Goal: Task Accomplishment & Management: Complete application form

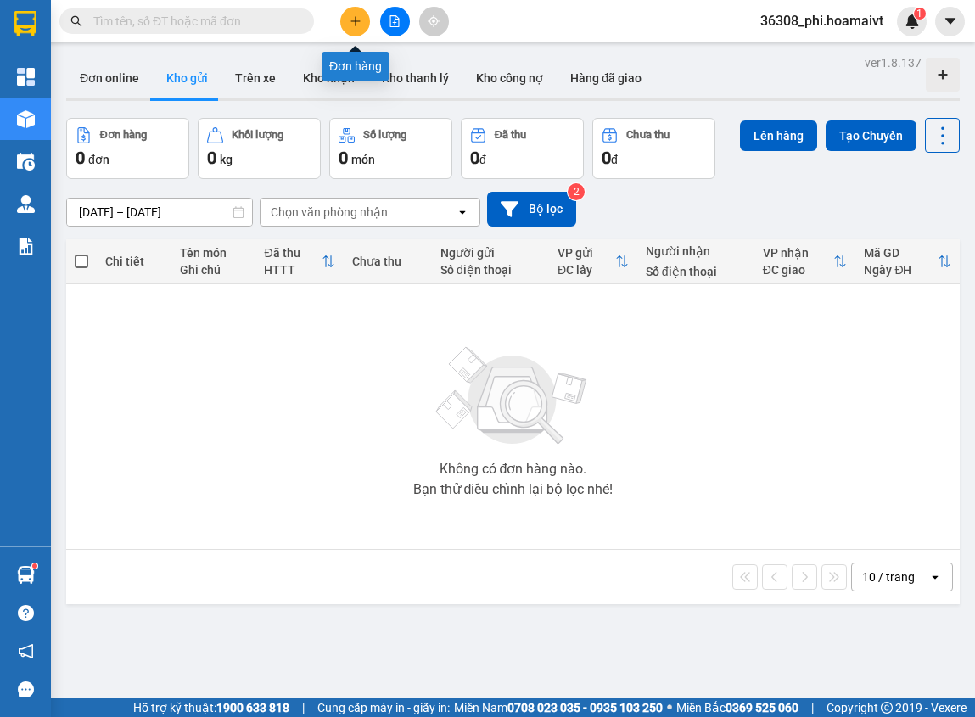
click at [362, 23] on button at bounding box center [355, 22] width 30 height 30
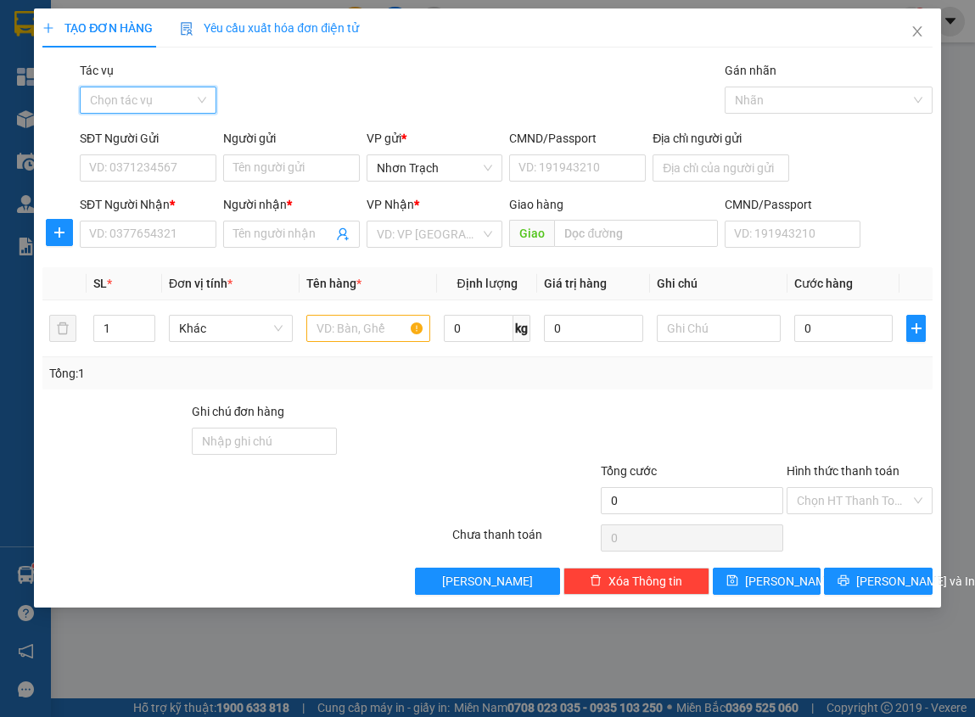
click at [167, 98] on input "Tác vụ" at bounding box center [142, 99] width 104 height 25
click at [163, 126] on div "Nhập hàng lên xe" at bounding box center [148, 134] width 116 height 19
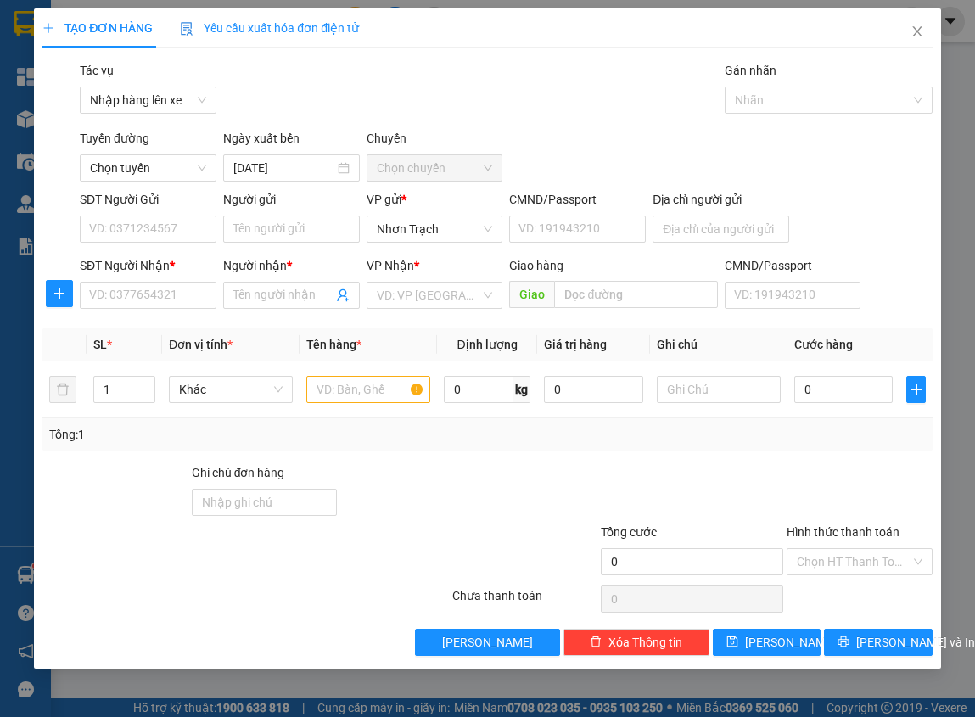
click at [218, 555] on div at bounding box center [171, 552] width 260 height 59
click at [151, 167] on span "Chọn tuyến" at bounding box center [148, 167] width 116 height 25
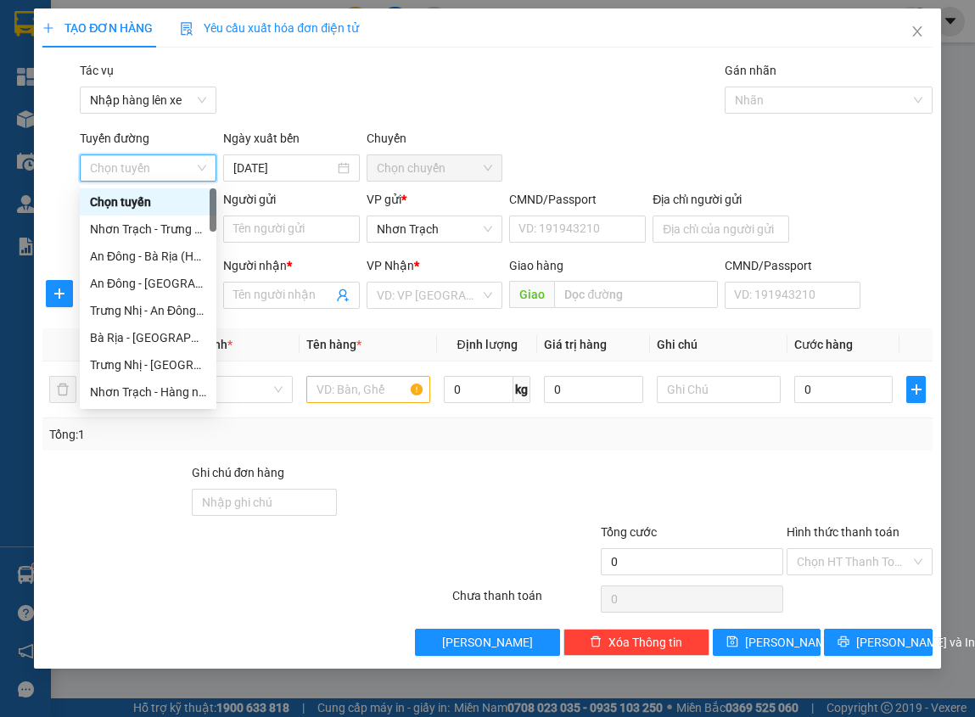
click at [151, 167] on span "Chọn tuyến" at bounding box center [148, 167] width 116 height 25
drag, startPoint x: 154, startPoint y: 463, endPoint x: 154, endPoint y: 425, distance: 38.2
click at [153, 464] on div at bounding box center [115, 492] width 148 height 59
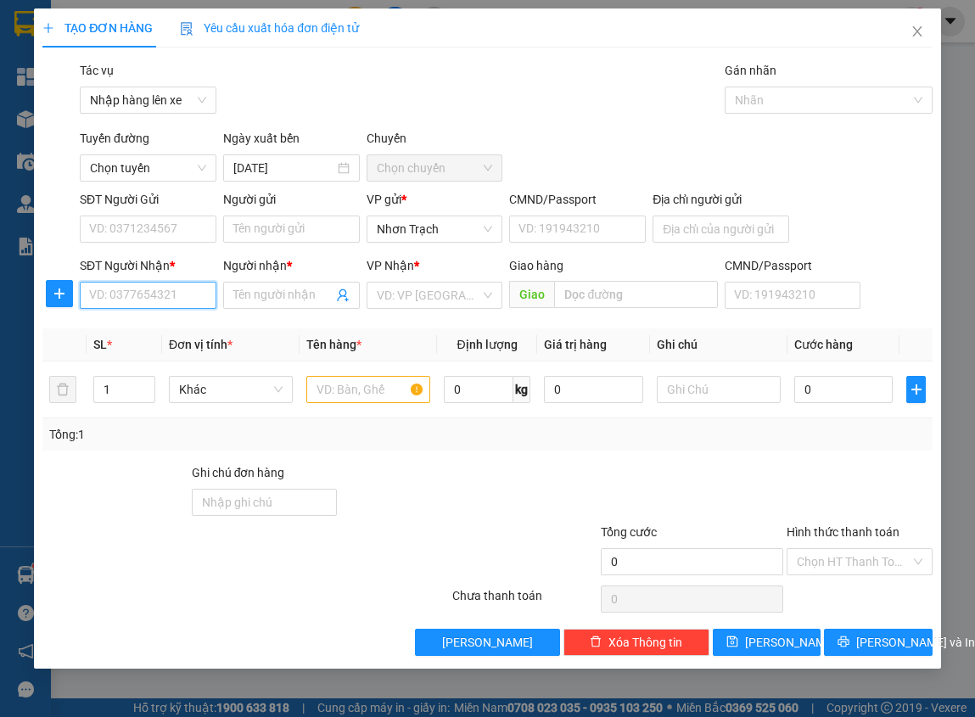
click at [168, 291] on input "SĐT Người Nhận *" at bounding box center [148, 295] width 137 height 27
click at [183, 300] on input "0909111717" at bounding box center [148, 295] width 137 height 27
type input "0909111717"
click at [294, 301] on input "Người nhận *" at bounding box center [282, 295] width 99 height 19
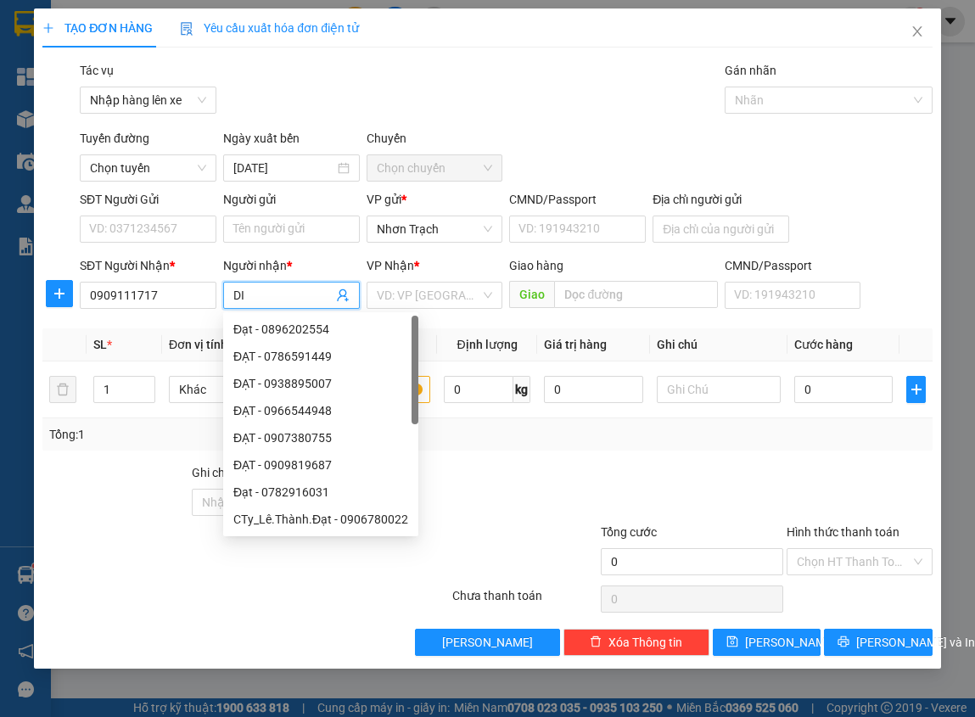
type input "D"
type input "ĐIỀN"
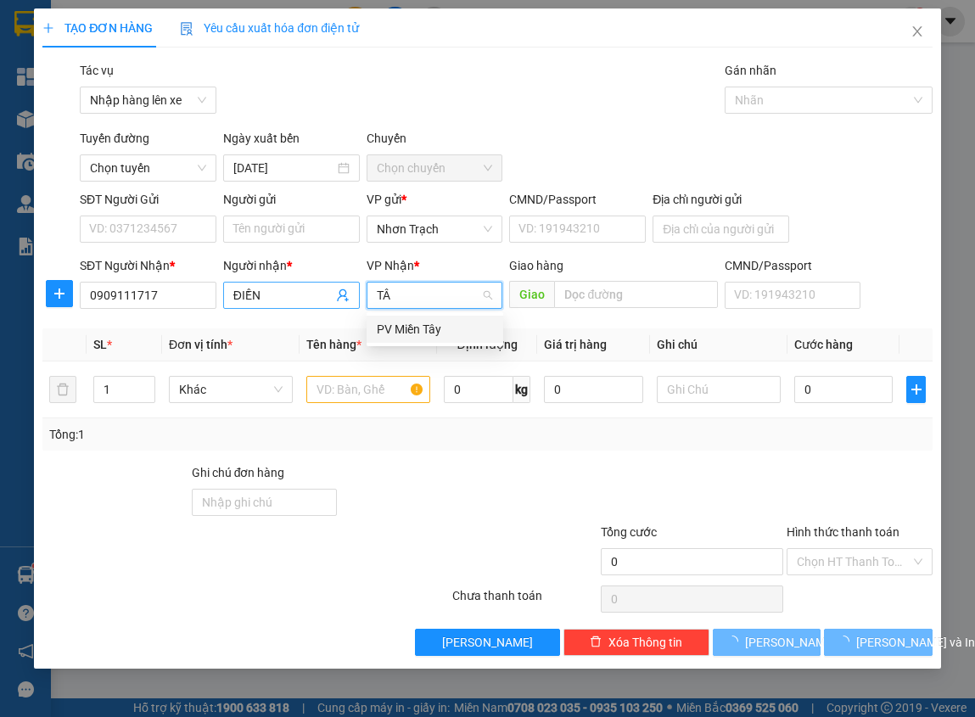
type input "TÂY"
click at [454, 322] on div "PV Miền Tây" at bounding box center [435, 329] width 116 height 19
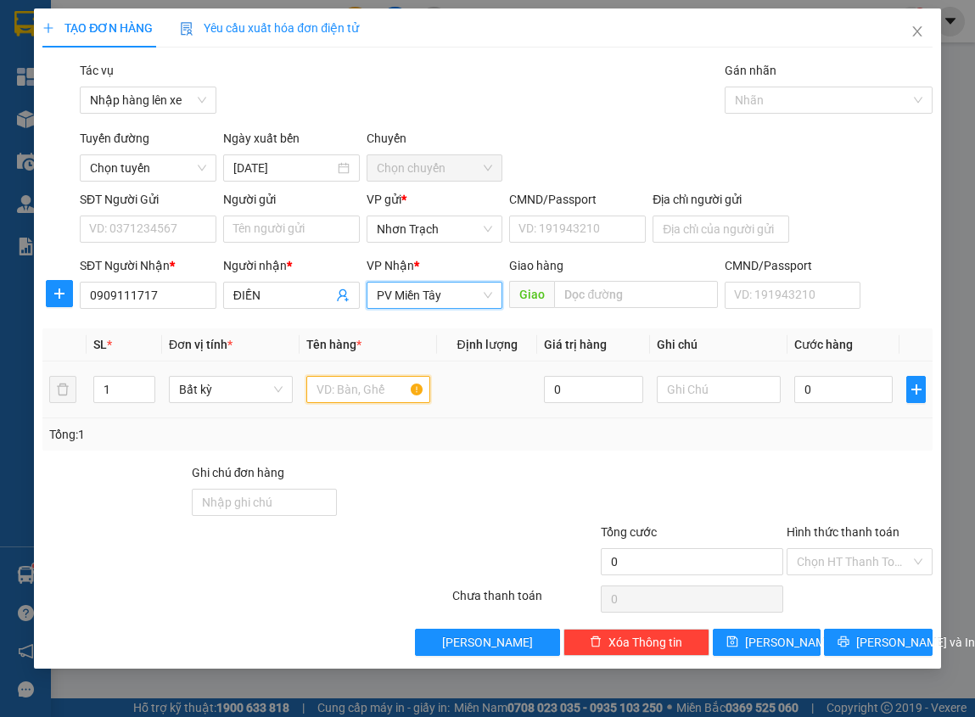
click at [352, 397] on input "text" at bounding box center [368, 389] width 124 height 27
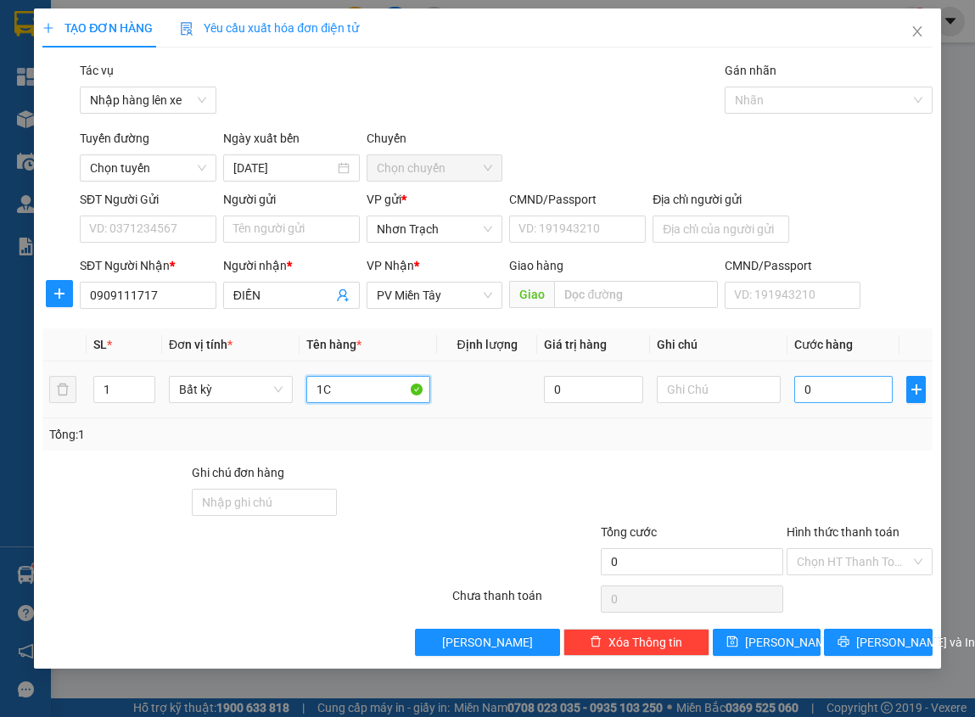
type input "1C"
click at [825, 395] on input "0" at bounding box center [843, 389] width 99 height 27
type input "5"
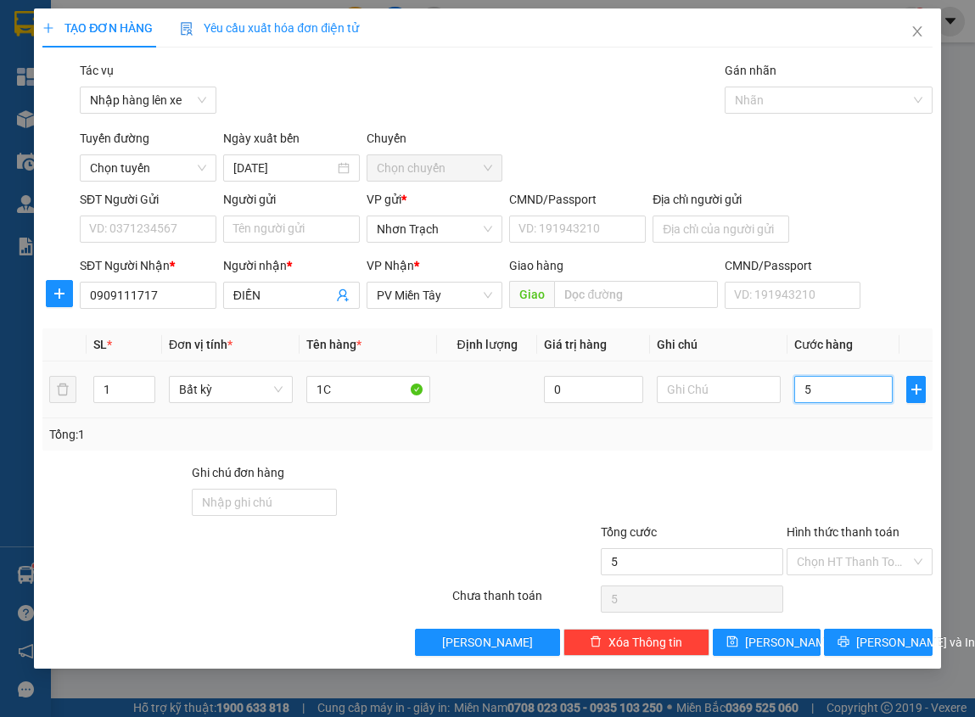
type input "50"
type input "500"
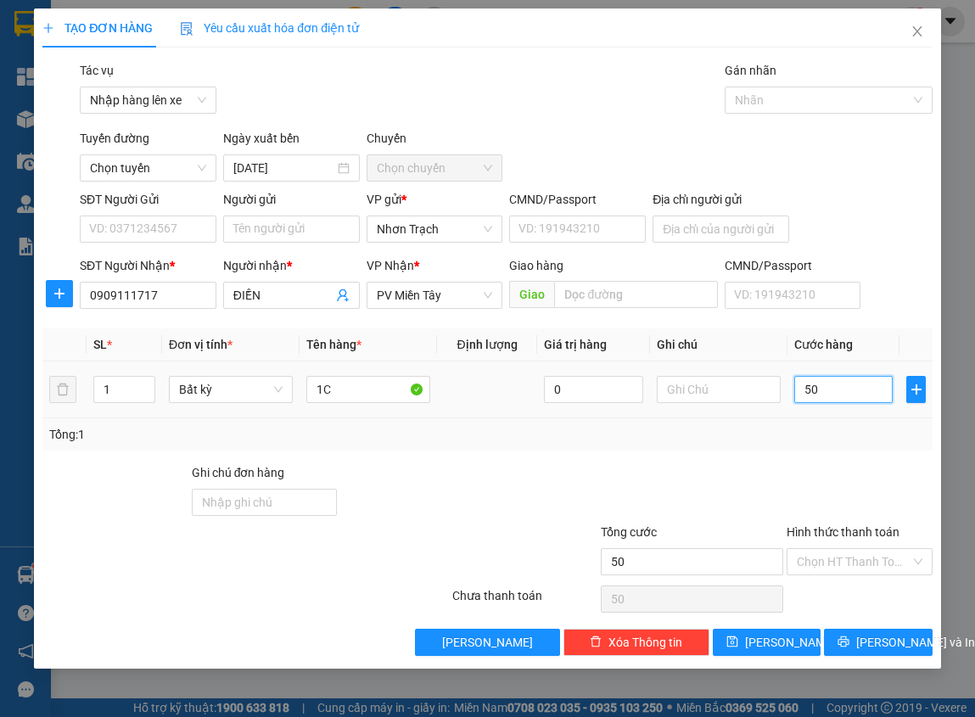
type input "500"
type input "5.000"
type input "50.000"
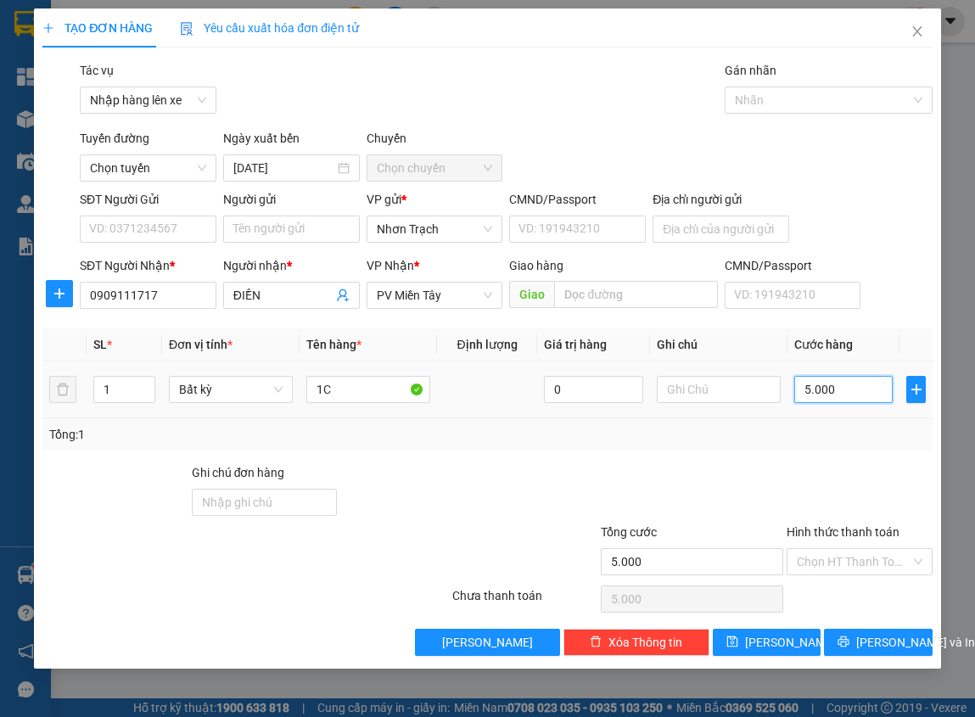
type input "50.000"
click at [849, 562] on input "Hình thức thanh toán" at bounding box center [853, 561] width 113 height 25
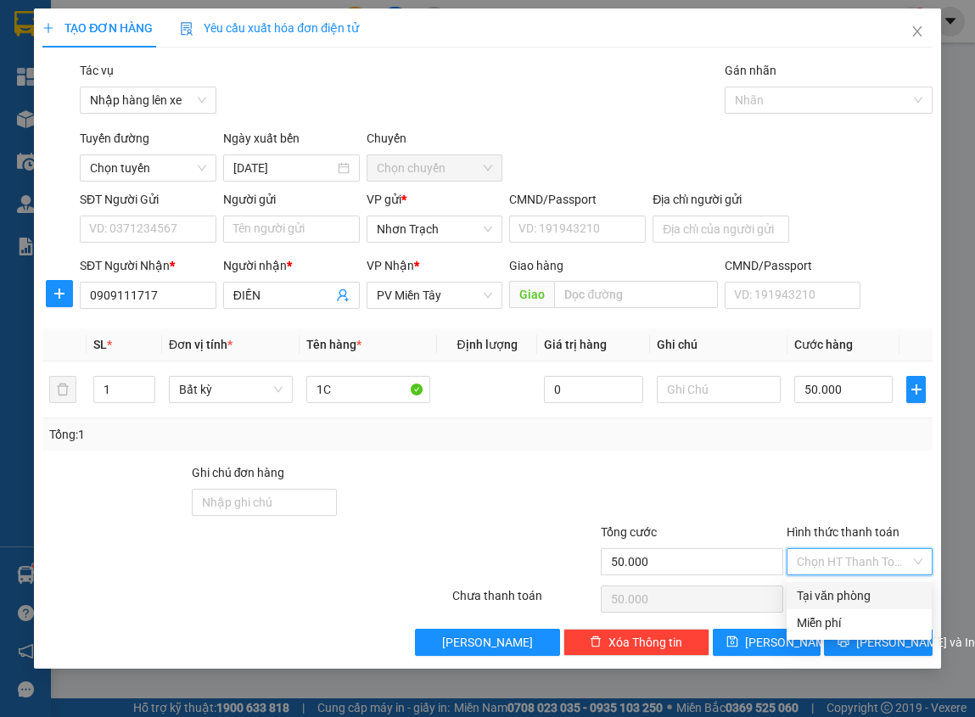
click at [832, 595] on div "Tại văn phòng" at bounding box center [859, 595] width 125 height 19
type input "0"
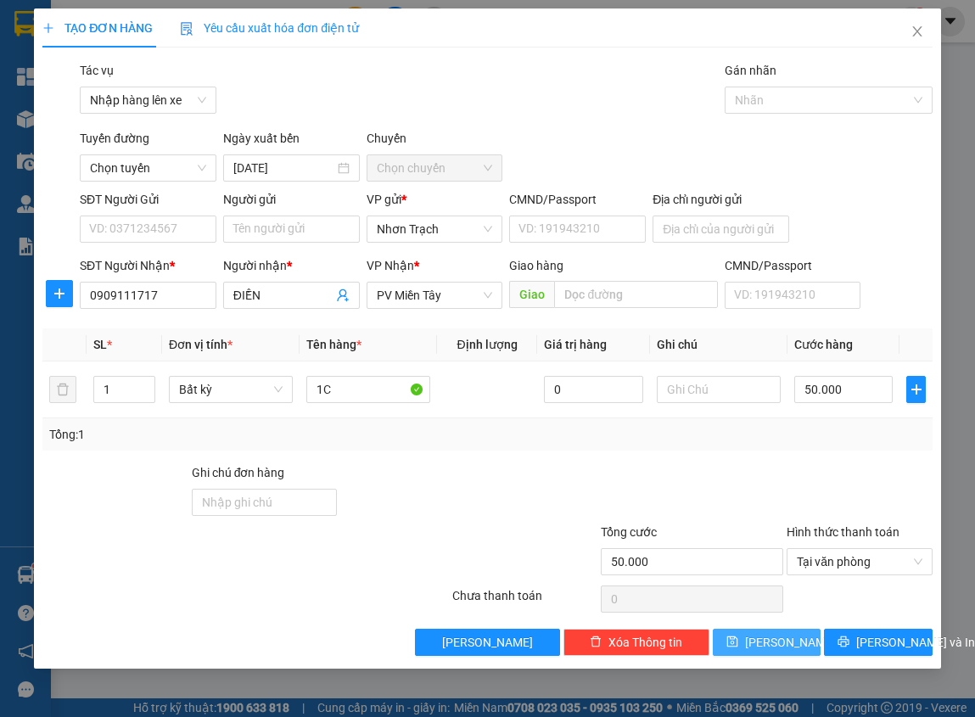
click at [742, 647] on button "[PERSON_NAME]" at bounding box center [767, 642] width 109 height 27
click at [180, 97] on span "Nhập hàng lên xe" at bounding box center [148, 99] width 116 height 25
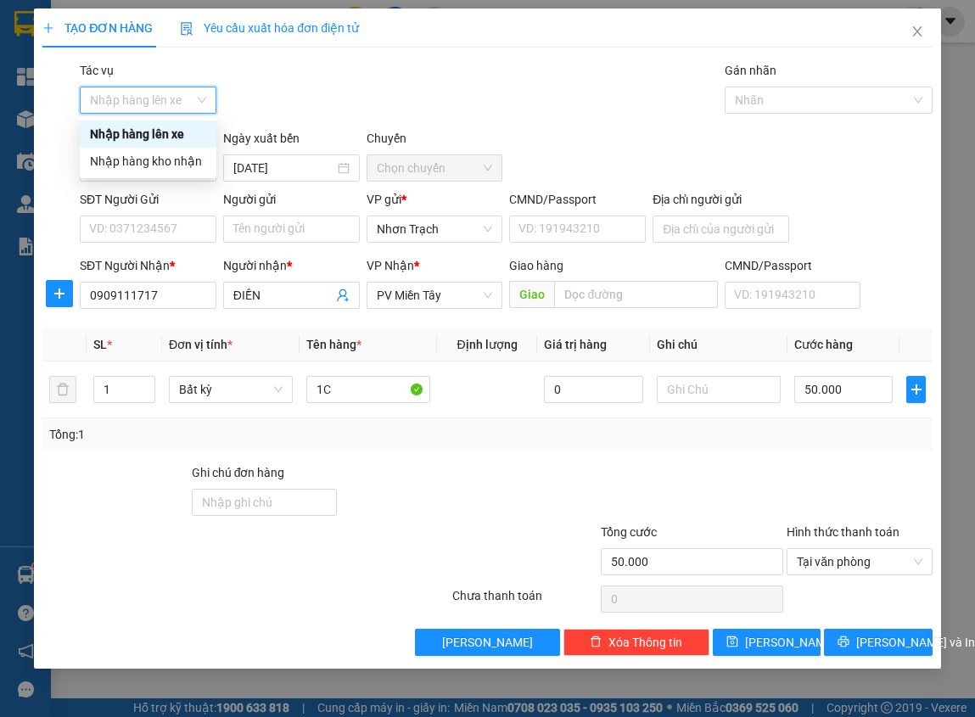
click at [338, 92] on div "Gói vận chuyển * Tiêu chuẩn Tác vụ Nhập hàng lên xe Gán nhãn Nhãn" at bounding box center [505, 90] width 859 height 59
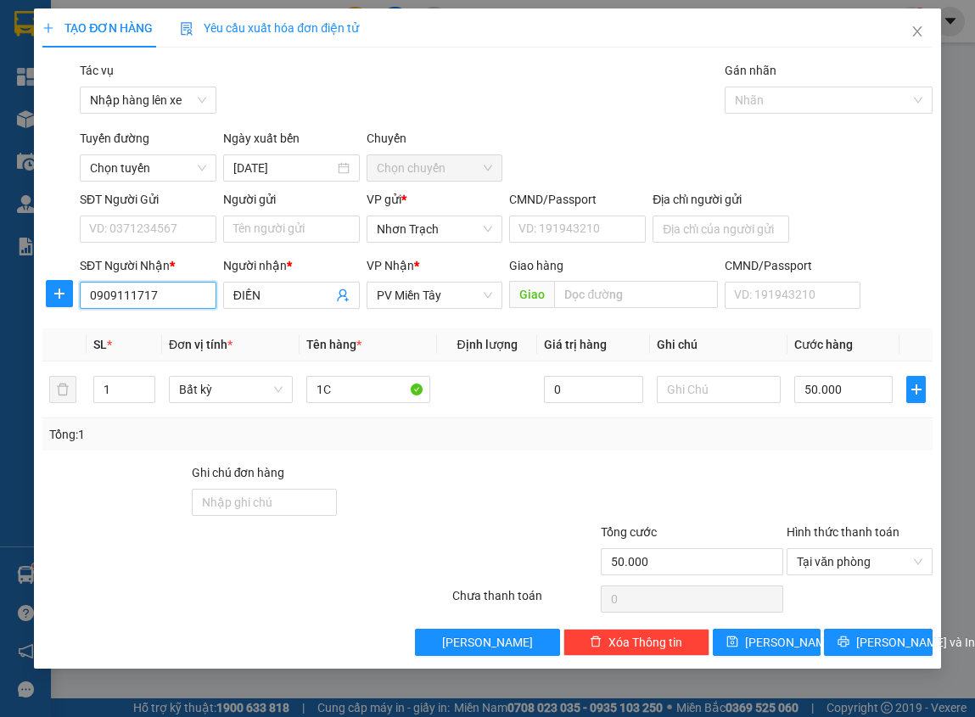
drag, startPoint x: 189, startPoint y: 296, endPoint x: 17, endPoint y: 300, distance: 172.3
click at [17, 300] on div "TẠO ĐƠN HÀNG Yêu cầu xuất hóa đơn điện tử Transit Pickup Surcharge Ids Transit …" at bounding box center [487, 358] width 975 height 717
click at [913, 26] on icon "close" at bounding box center [917, 32] width 14 height 14
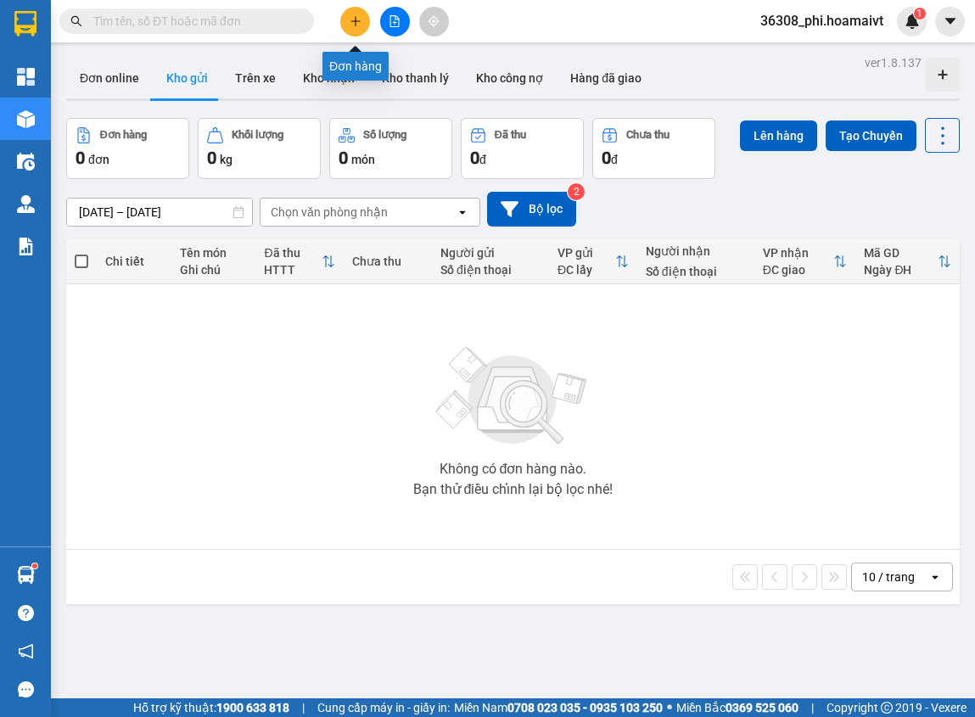
click at [352, 20] on icon "plus" at bounding box center [356, 21] width 12 height 12
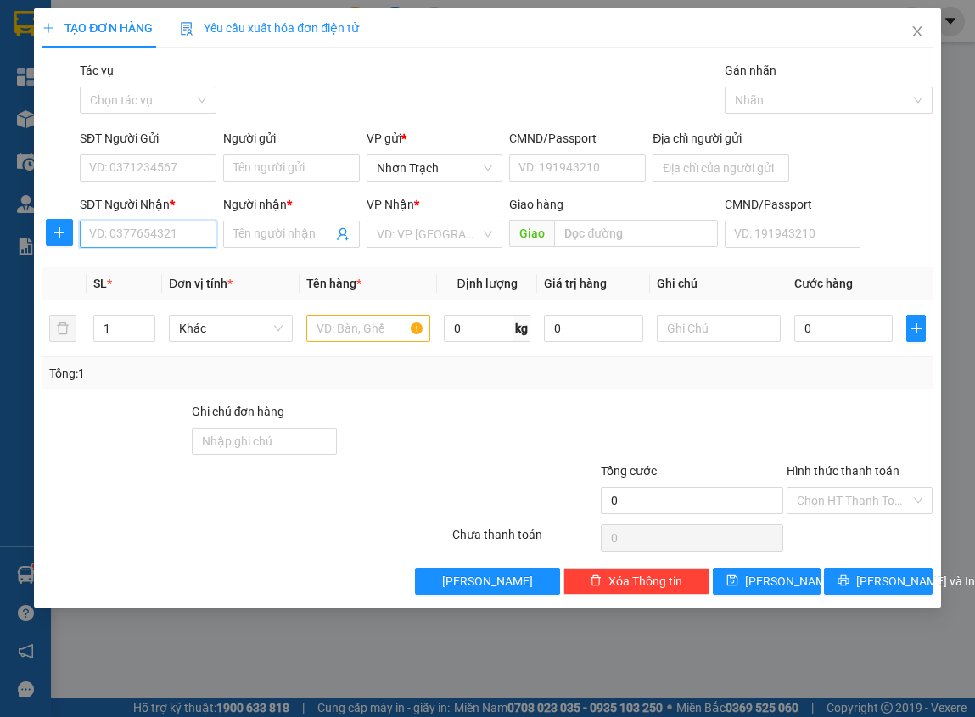
drag, startPoint x: 143, startPoint y: 234, endPoint x: 153, endPoint y: 221, distance: 15.8
click at [143, 233] on input "SĐT Người Nhận *" at bounding box center [148, 234] width 137 height 27
paste input "0909111717"
type input "0909111717"
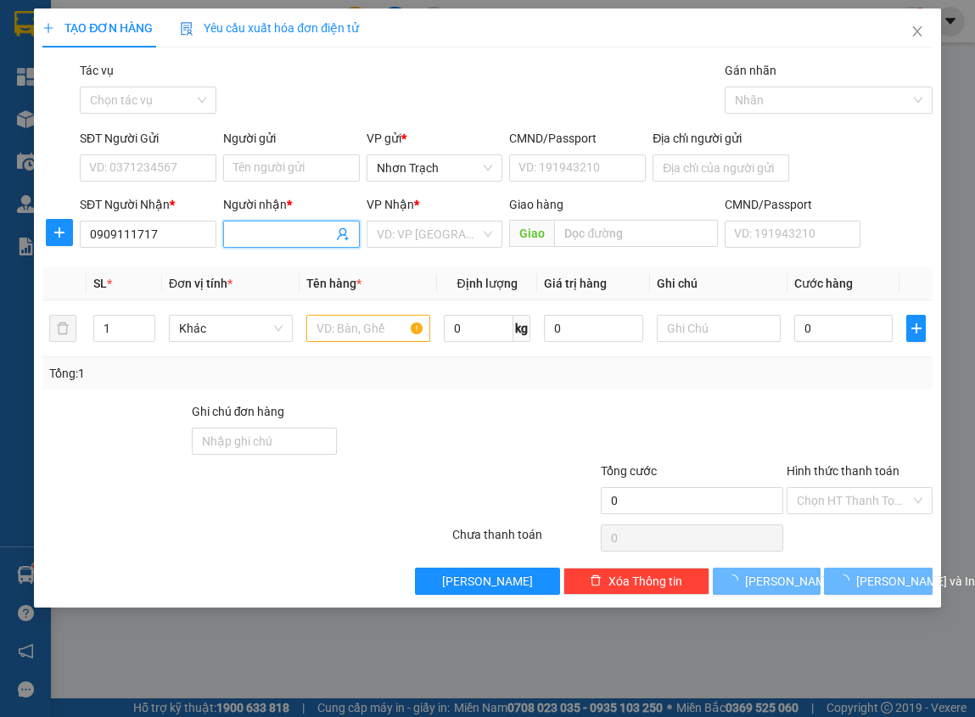
click at [260, 228] on input "Người nhận *" at bounding box center [282, 234] width 99 height 19
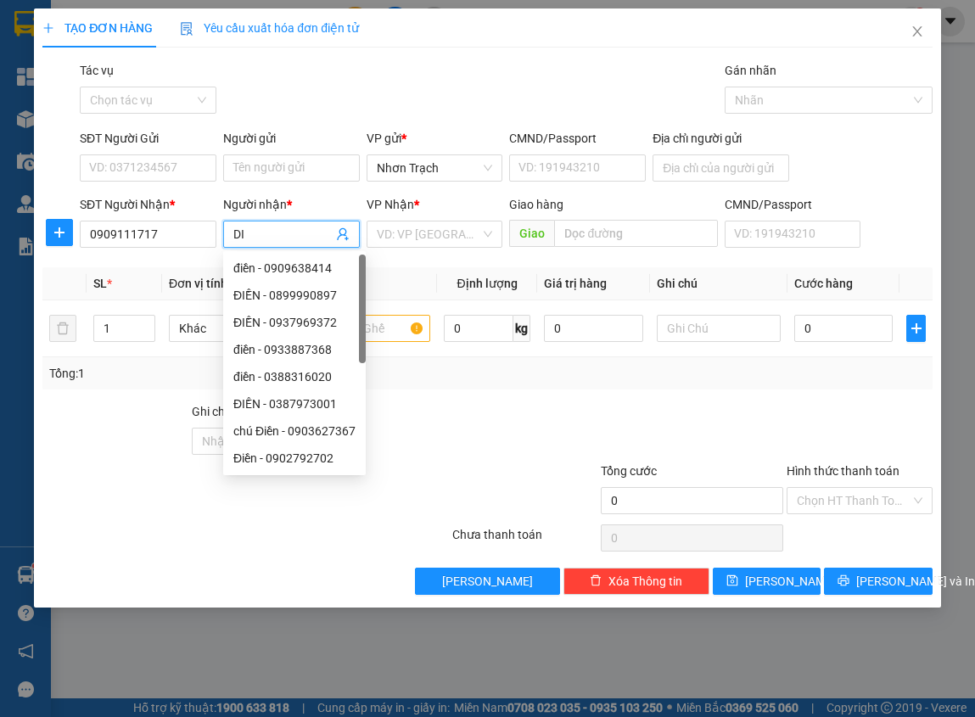
type input "D"
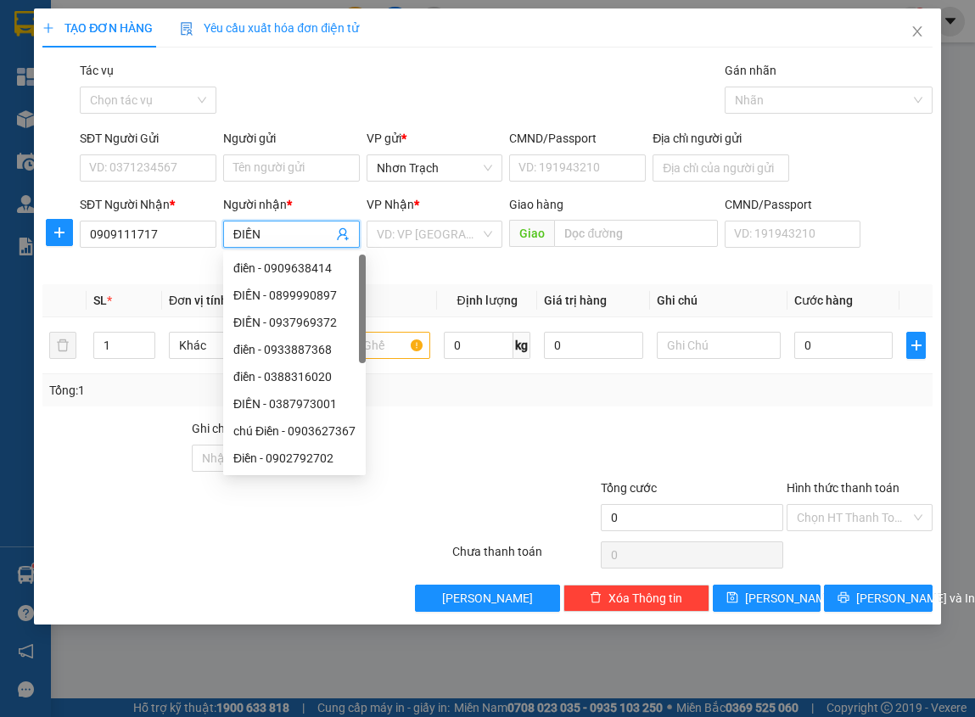
type input "ĐIỀN"
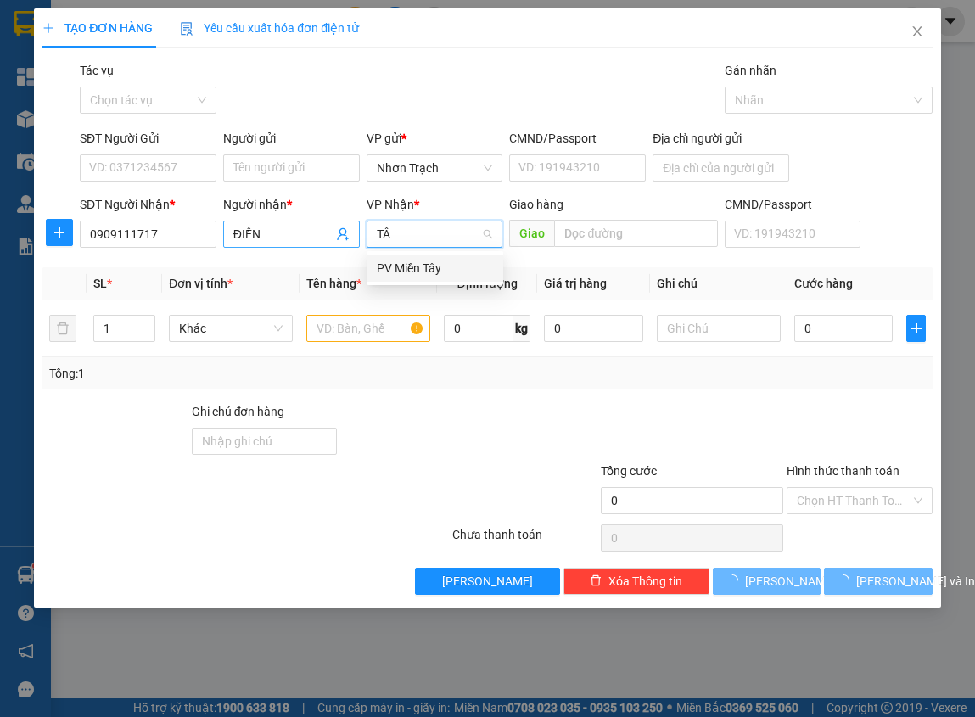
type input "TÂY"
click at [399, 266] on div "PV Miền Tây" at bounding box center [435, 268] width 116 height 19
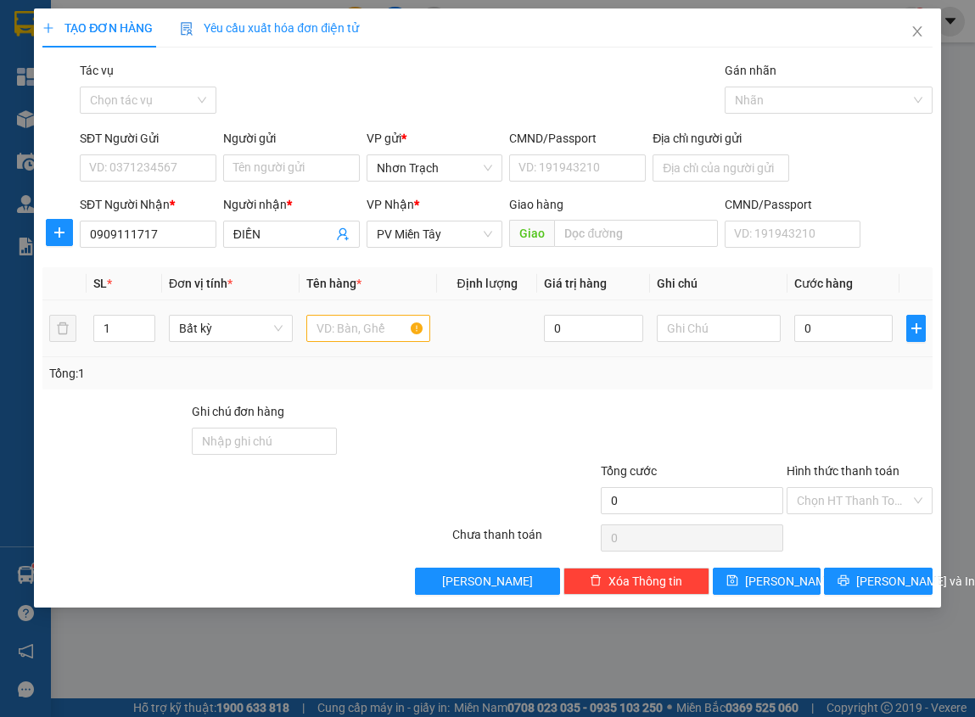
click at [374, 348] on td at bounding box center [368, 328] width 137 height 57
click at [375, 338] on input "text" at bounding box center [368, 328] width 124 height 27
type input "1C"
click at [848, 339] on input "0" at bounding box center [843, 328] width 99 height 27
type input "5"
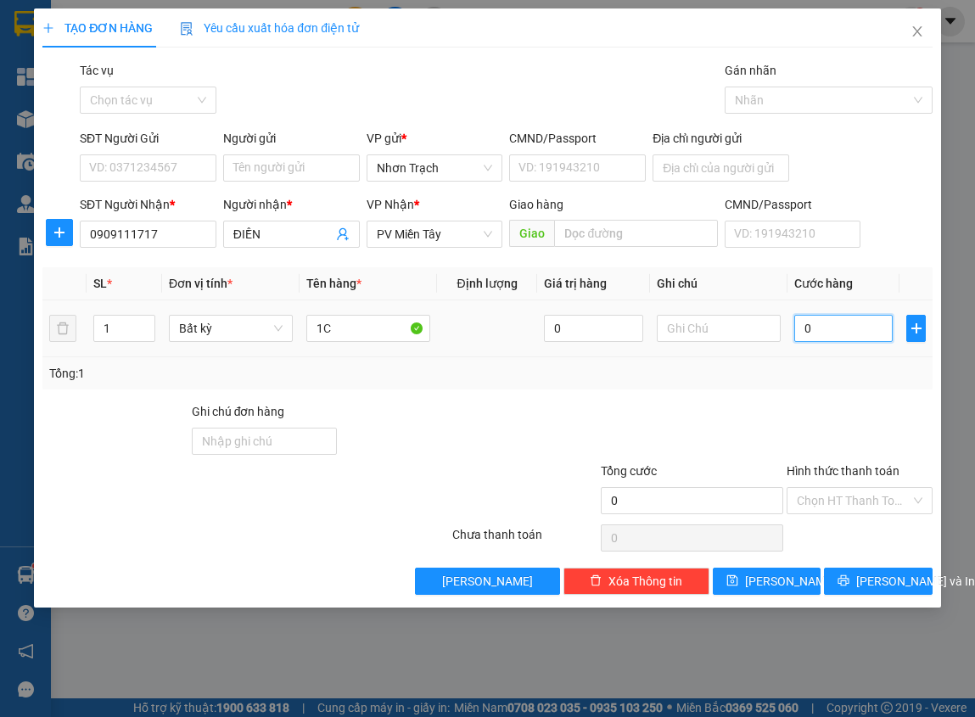
type input "5"
type input "50"
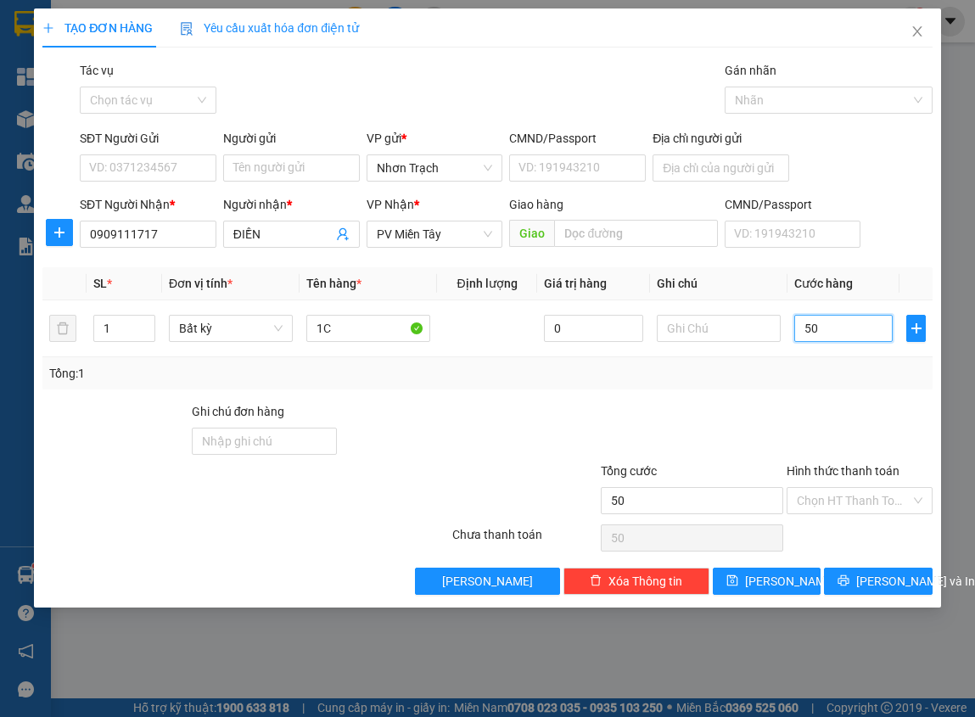
type input "500"
type input "5.000"
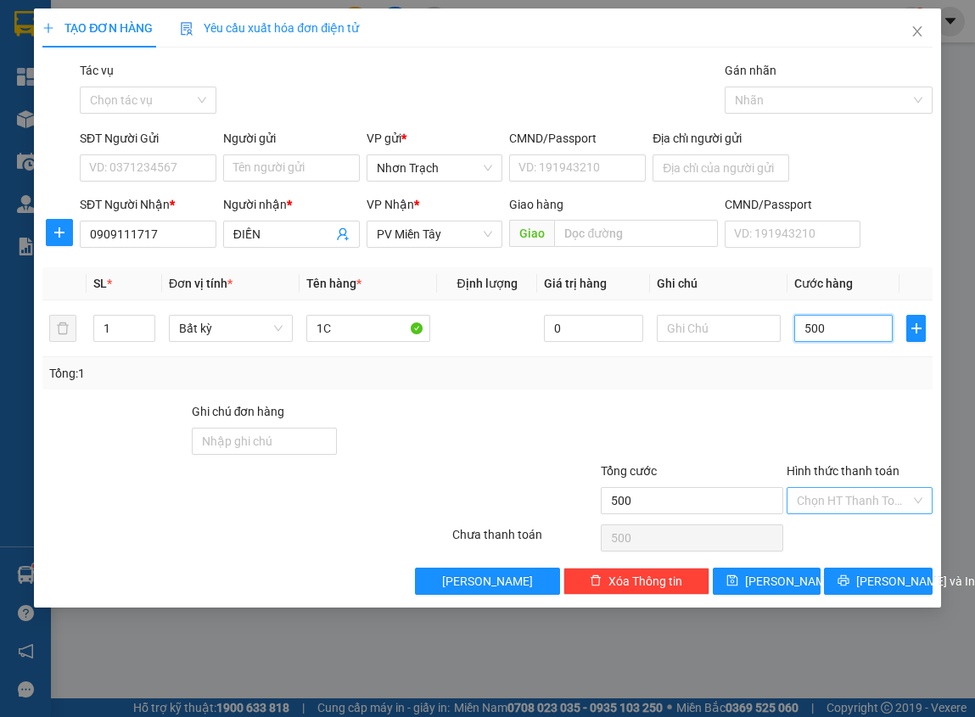
type input "5.000"
type input "50.000"
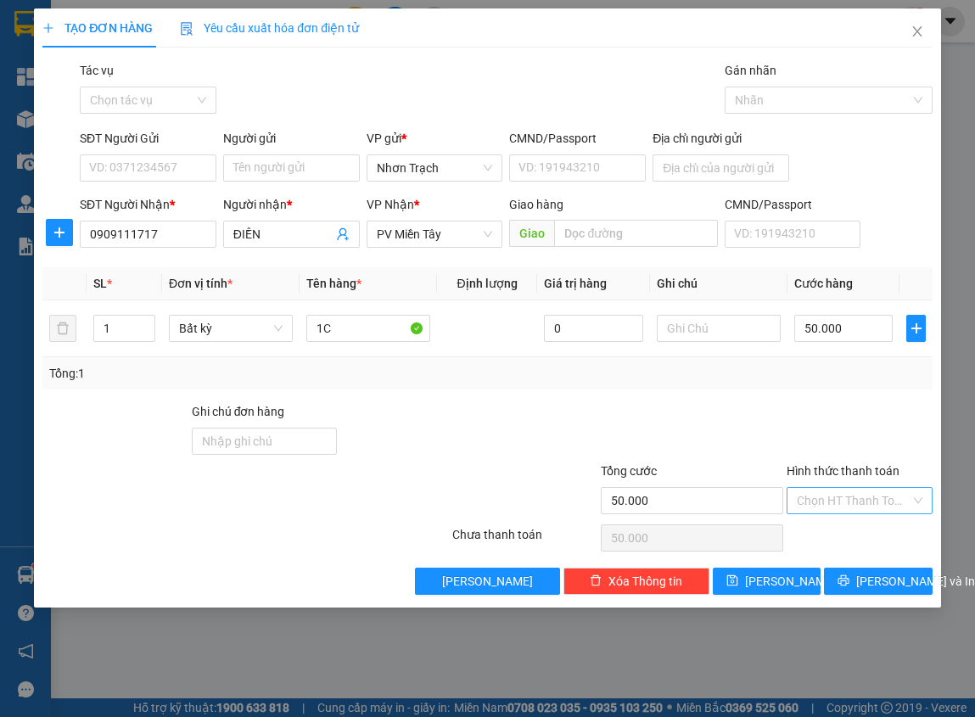
click at [850, 495] on input "Hình thức thanh toán" at bounding box center [853, 500] width 113 height 25
click at [839, 533] on div "Tại văn phòng" at bounding box center [859, 534] width 125 height 19
type input "0"
click at [787, 576] on button "[PERSON_NAME]" at bounding box center [767, 581] width 109 height 27
type input "0"
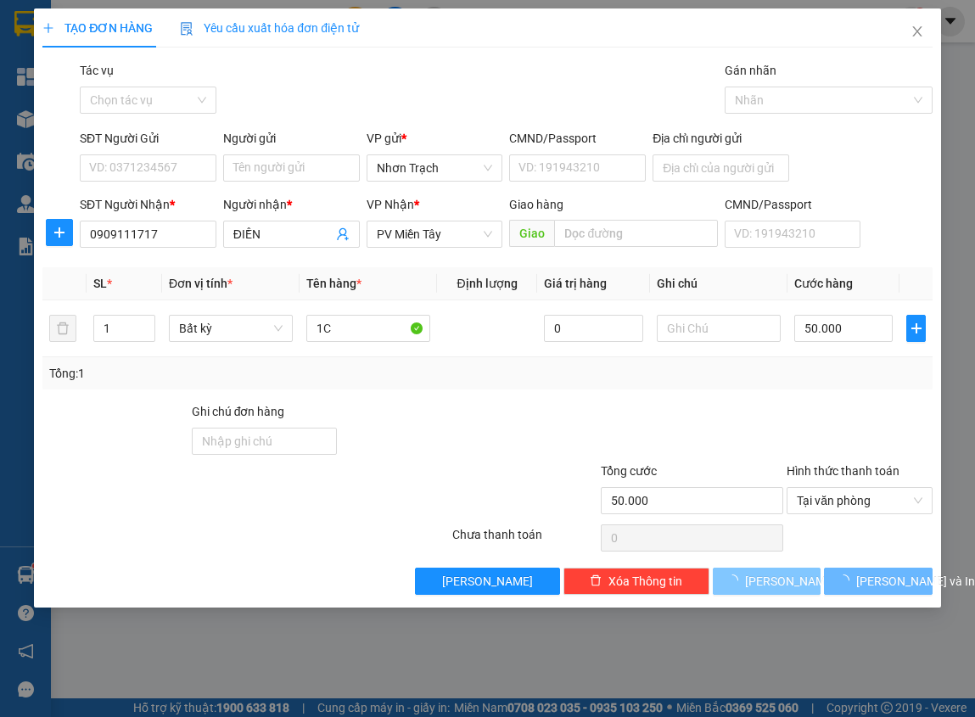
type input "0"
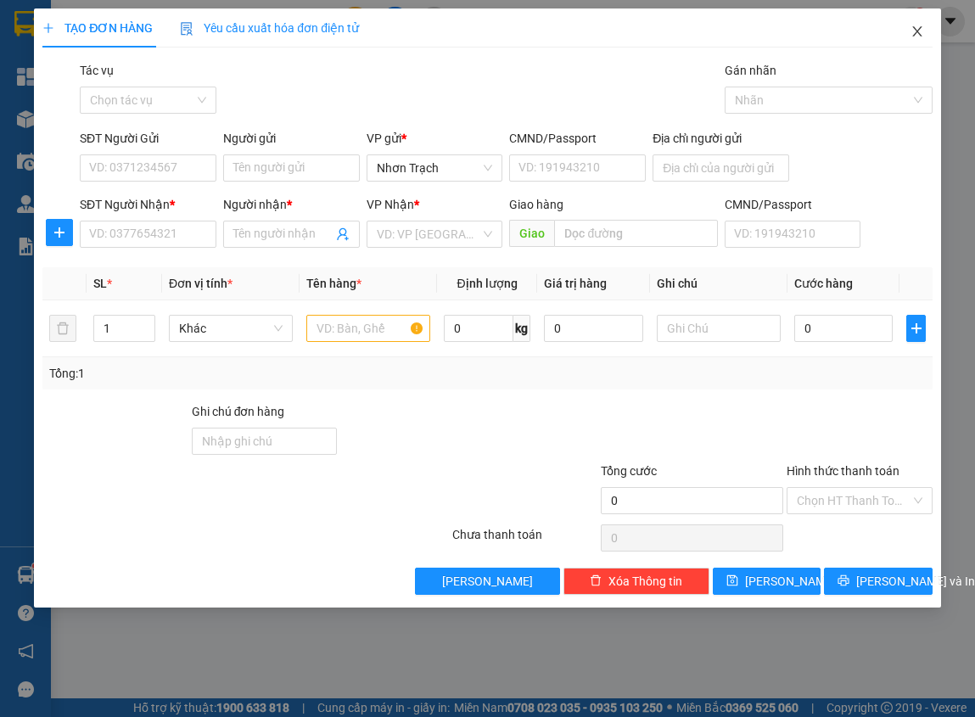
click at [910, 31] on span "Close" at bounding box center [917, 32] width 48 height 48
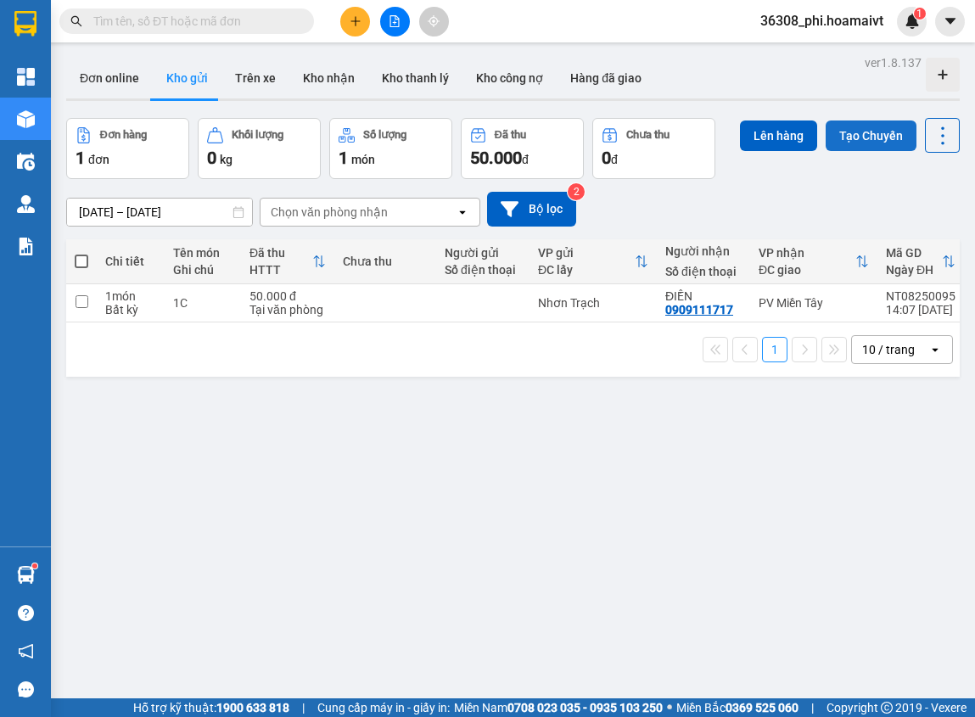
click at [844, 136] on button "Tạo Chuyến" at bounding box center [871, 135] width 91 height 31
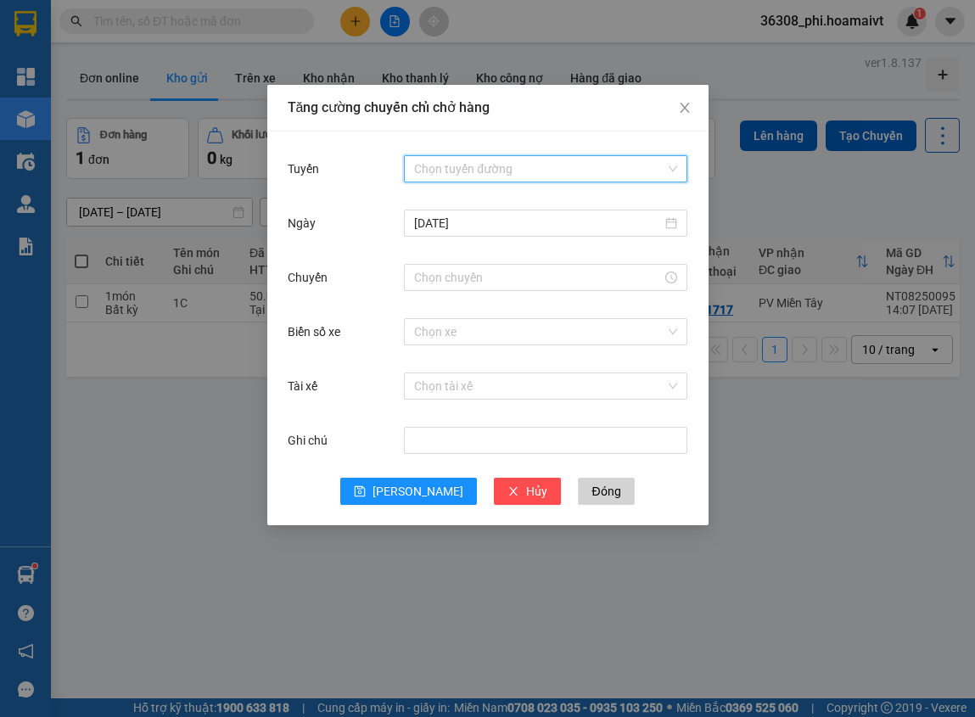
click at [432, 171] on input "Tuyến" at bounding box center [539, 168] width 251 height 25
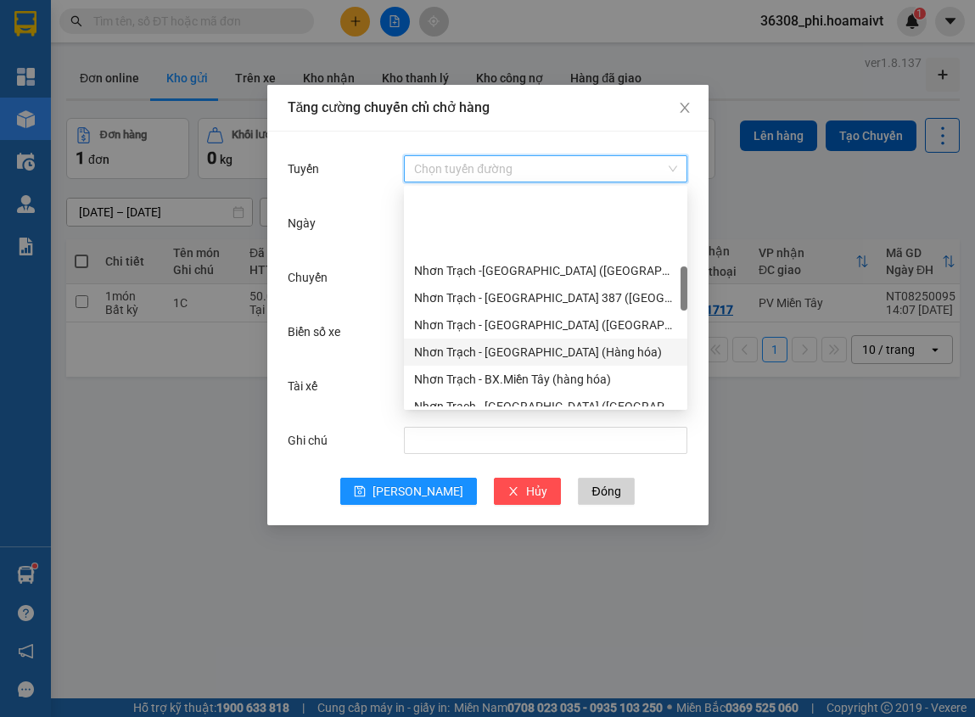
scroll to position [424, 0]
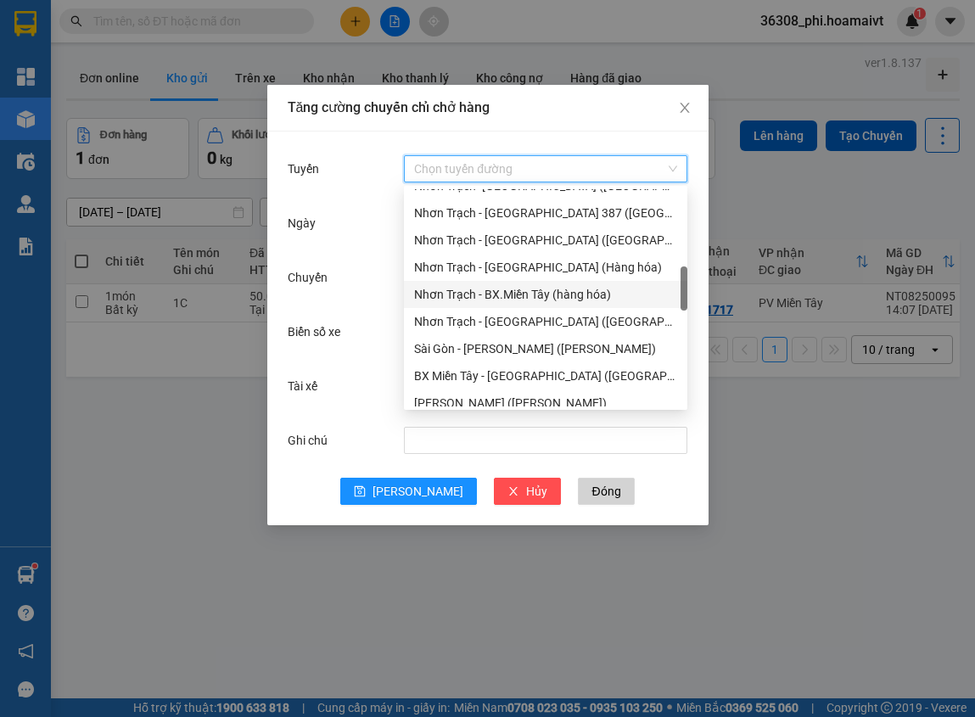
click at [547, 290] on div "Nhơn Trạch - BX.Miền Tây (hàng hóa)" at bounding box center [545, 294] width 263 height 19
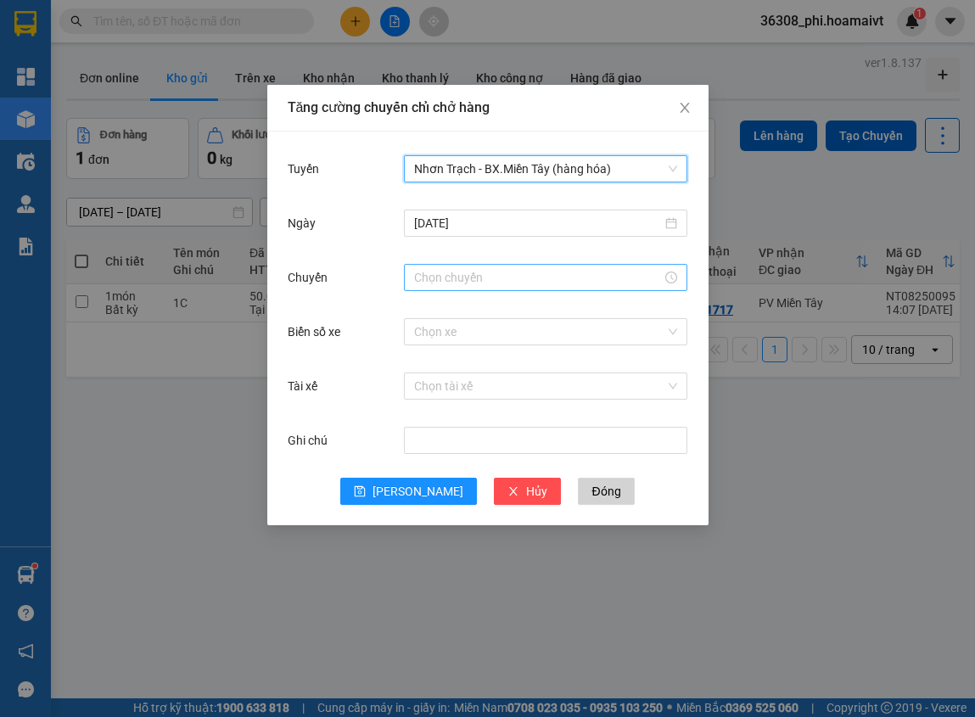
click at [492, 280] on input "Chuyến" at bounding box center [538, 277] width 248 height 19
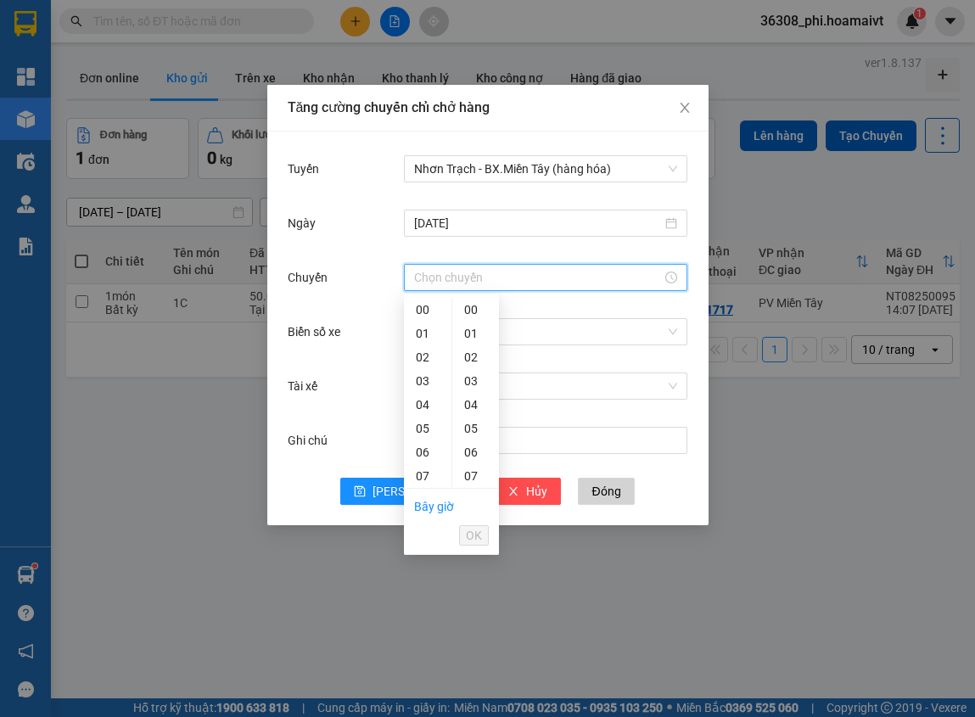
scroll to position [85, 0]
click at [428, 488] on div "Bây giờ OK" at bounding box center [451, 521] width 95 height 66
click at [421, 480] on div "11" at bounding box center [428, 486] width 48 height 24
type input "11:00"
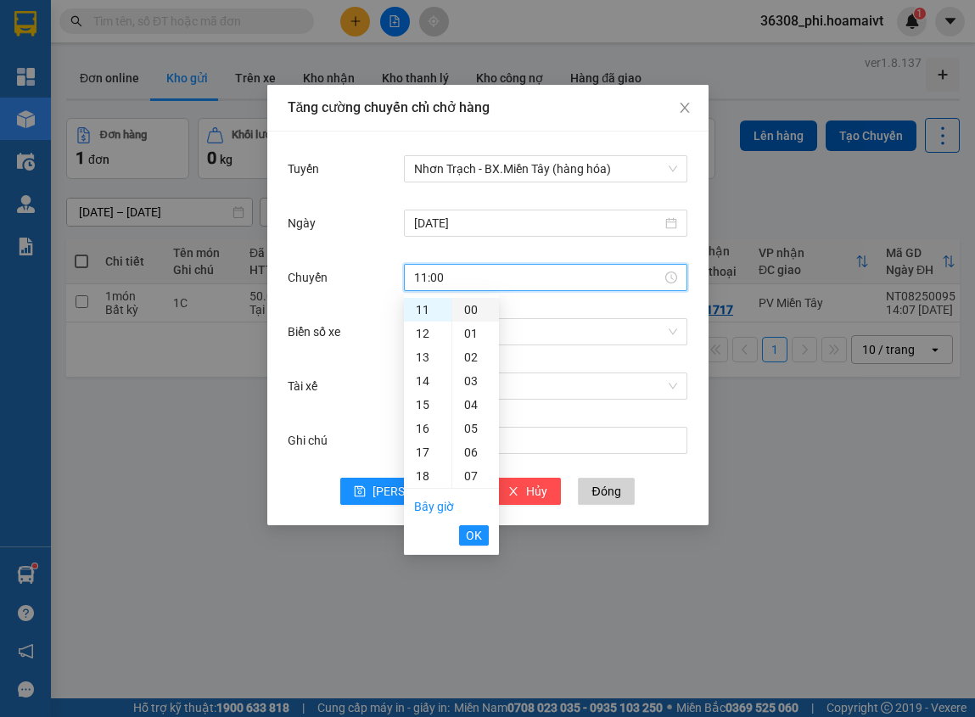
click at [470, 307] on div "00" at bounding box center [475, 310] width 47 height 24
click at [473, 531] on span "OK" at bounding box center [474, 535] width 16 height 19
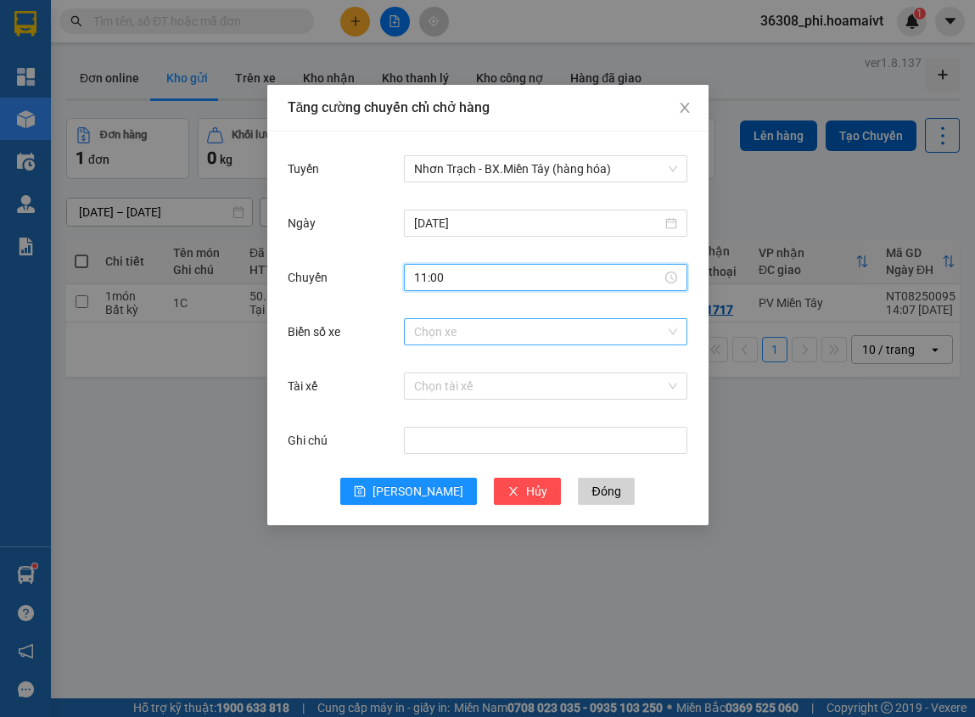
click at [501, 335] on input "Biển số xe" at bounding box center [539, 331] width 251 height 25
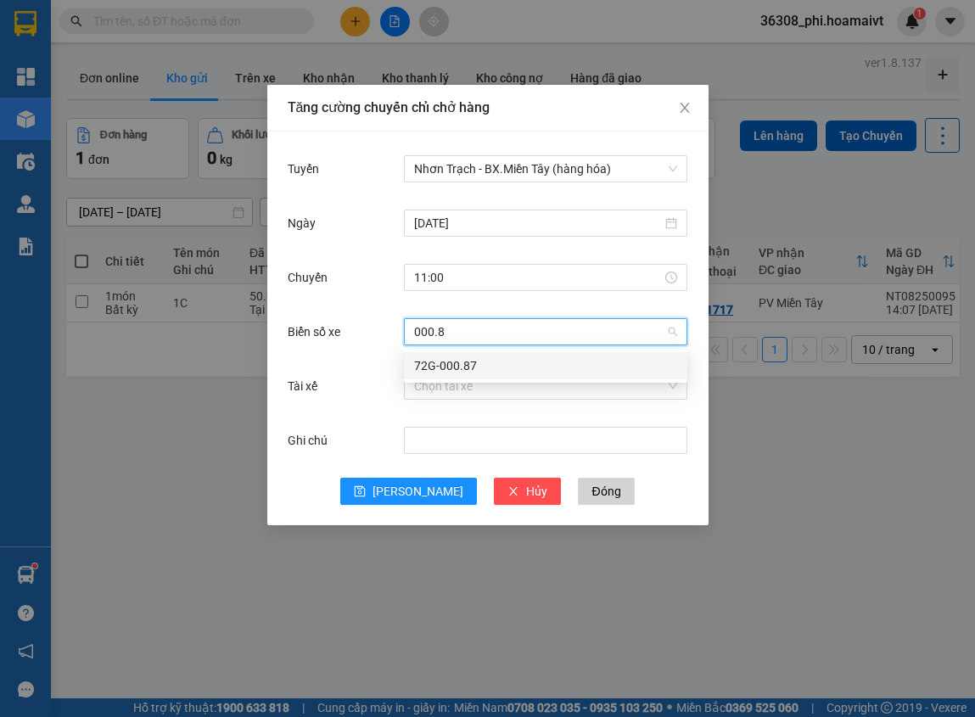
type input "000.87"
click at [447, 358] on div "72G-000.87" at bounding box center [545, 365] width 263 height 19
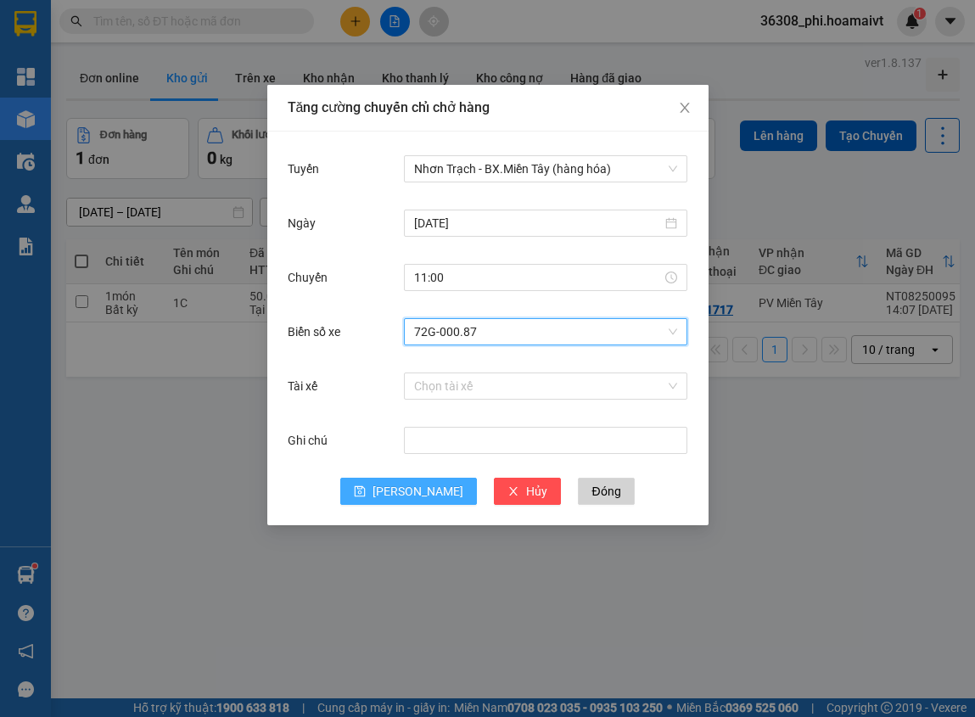
click at [413, 480] on button "[PERSON_NAME]" at bounding box center [408, 491] width 137 height 27
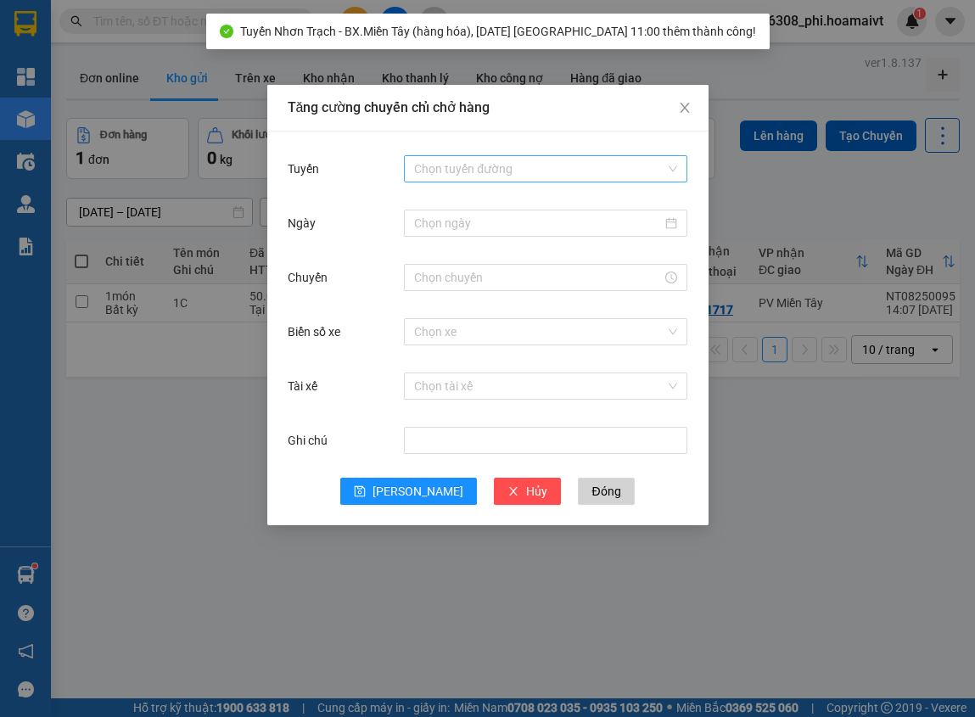
click at [520, 160] on input "Tuyến" at bounding box center [539, 168] width 251 height 25
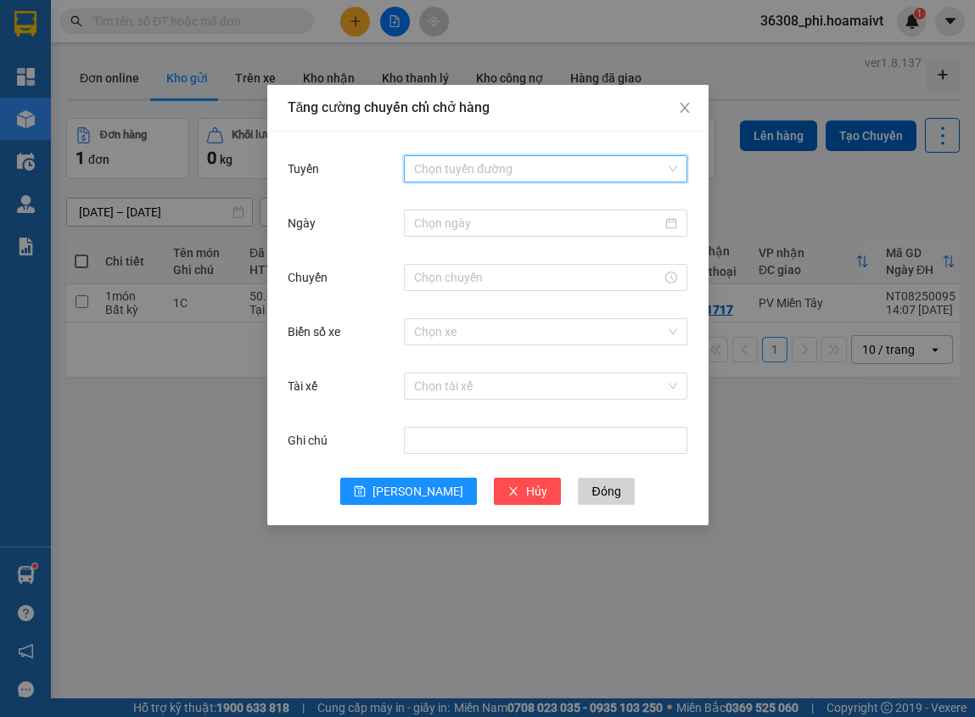
click at [520, 160] on input "Tuyến" at bounding box center [539, 168] width 251 height 25
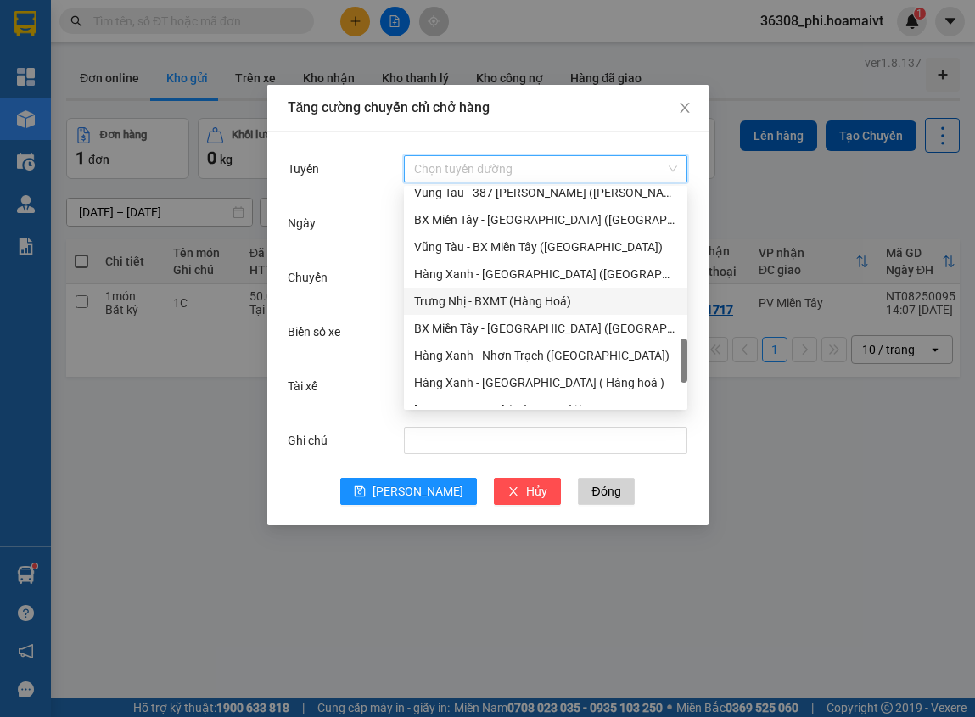
scroll to position [424, 0]
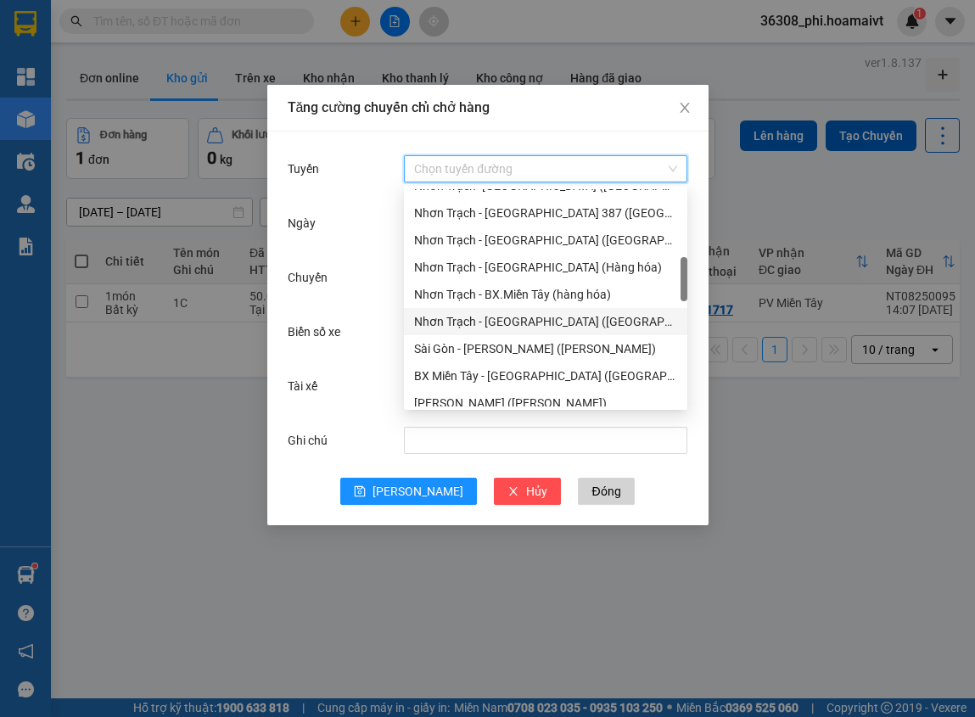
click at [511, 316] on div "Nhơn Trạch - [GEOGRAPHIC_DATA] ([GEOGRAPHIC_DATA])" at bounding box center [545, 321] width 263 height 19
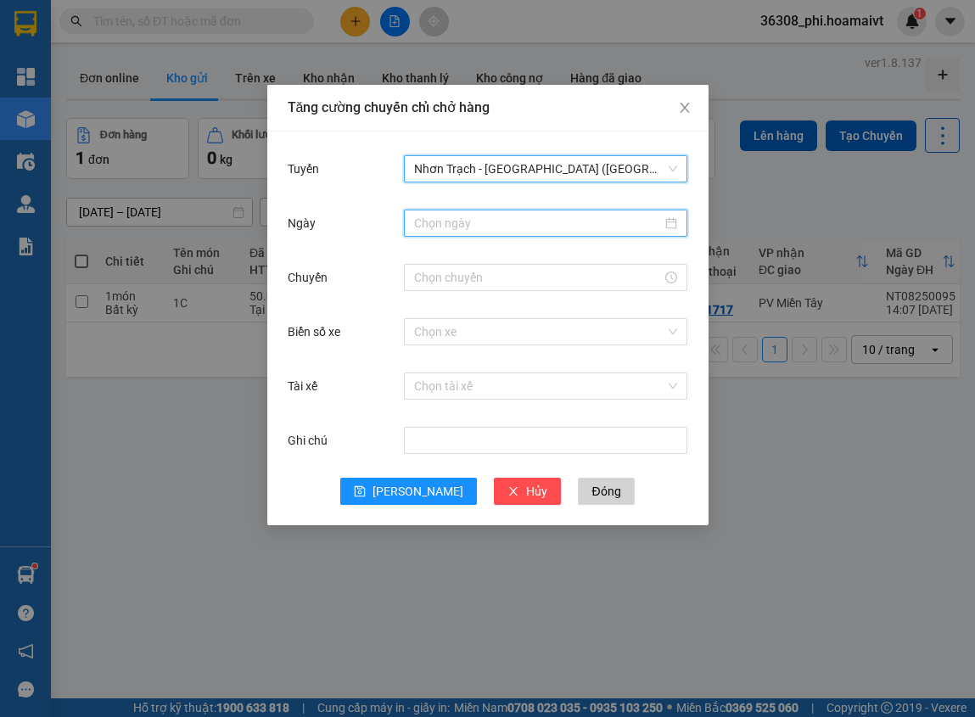
click at [485, 216] on input "Ngày" at bounding box center [538, 223] width 248 height 19
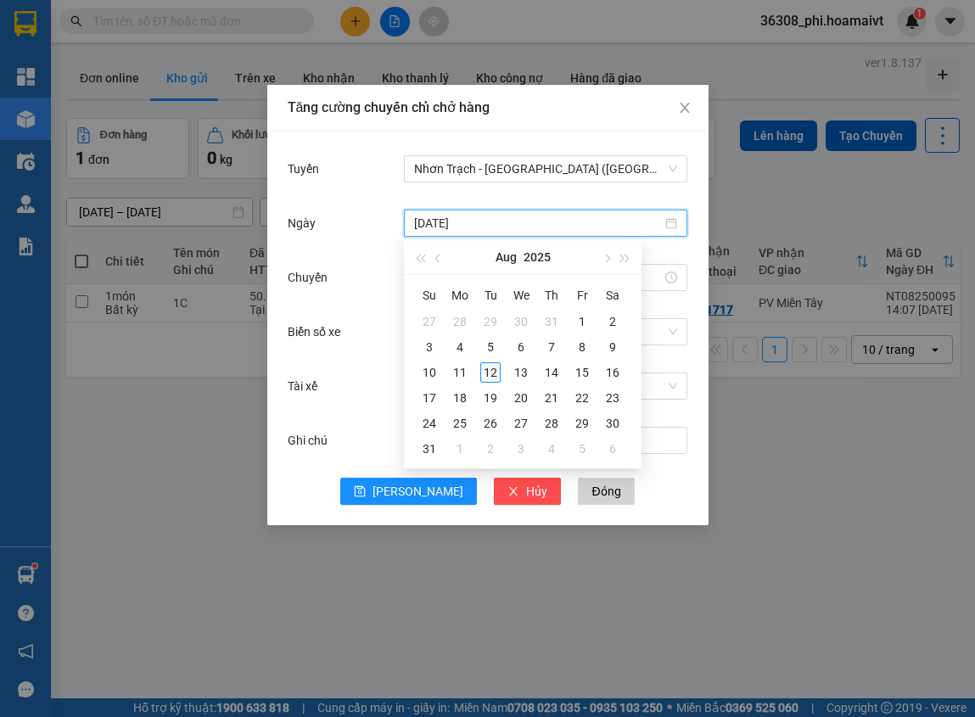
type input "[DATE]"
click at [491, 372] on div "12" at bounding box center [490, 372] width 20 height 20
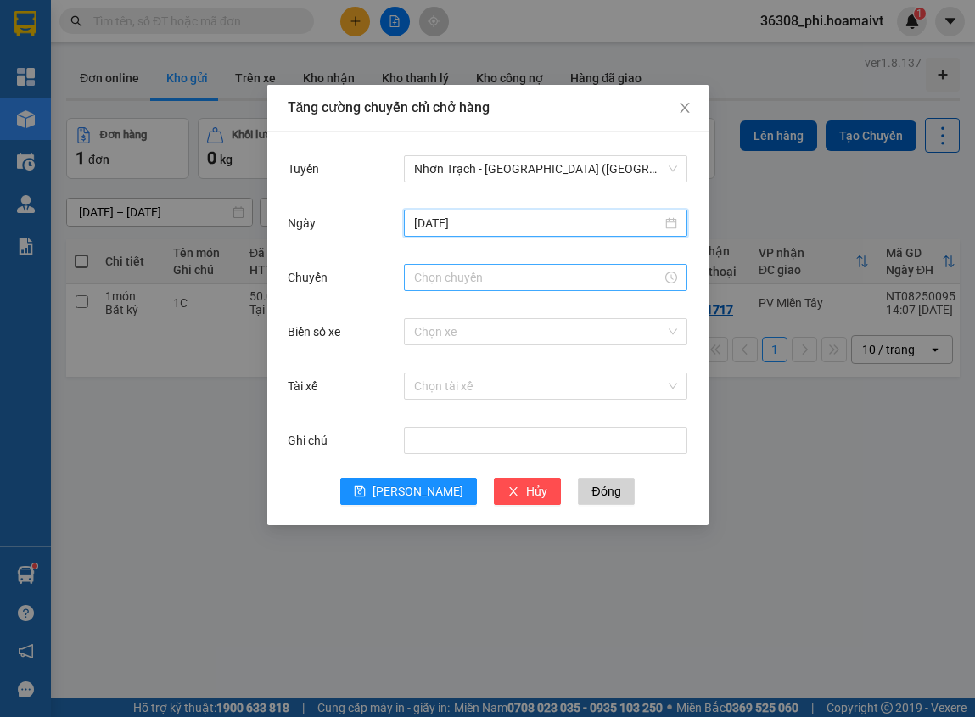
click at [448, 270] on input "Chuyến" at bounding box center [538, 277] width 248 height 19
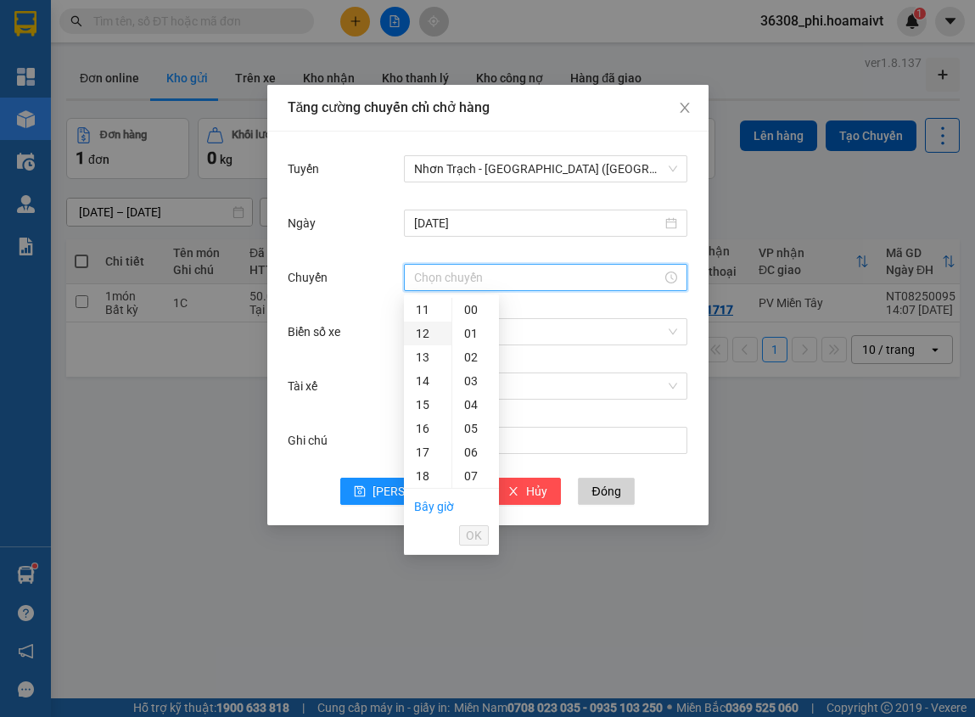
click at [424, 337] on div "12" at bounding box center [428, 334] width 48 height 24
click at [423, 310] on div "12" at bounding box center [428, 310] width 48 height 24
click at [423, 372] on div "11" at bounding box center [428, 371] width 48 height 24
type input "11:00"
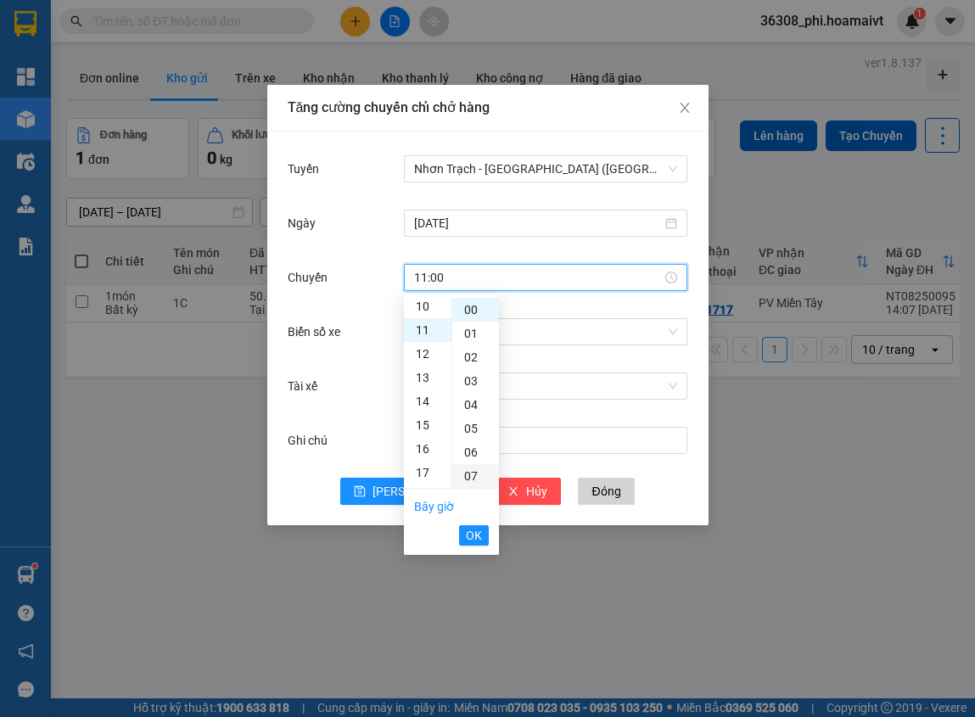
scroll to position [261, 0]
click at [470, 541] on span "OK" at bounding box center [474, 535] width 16 height 19
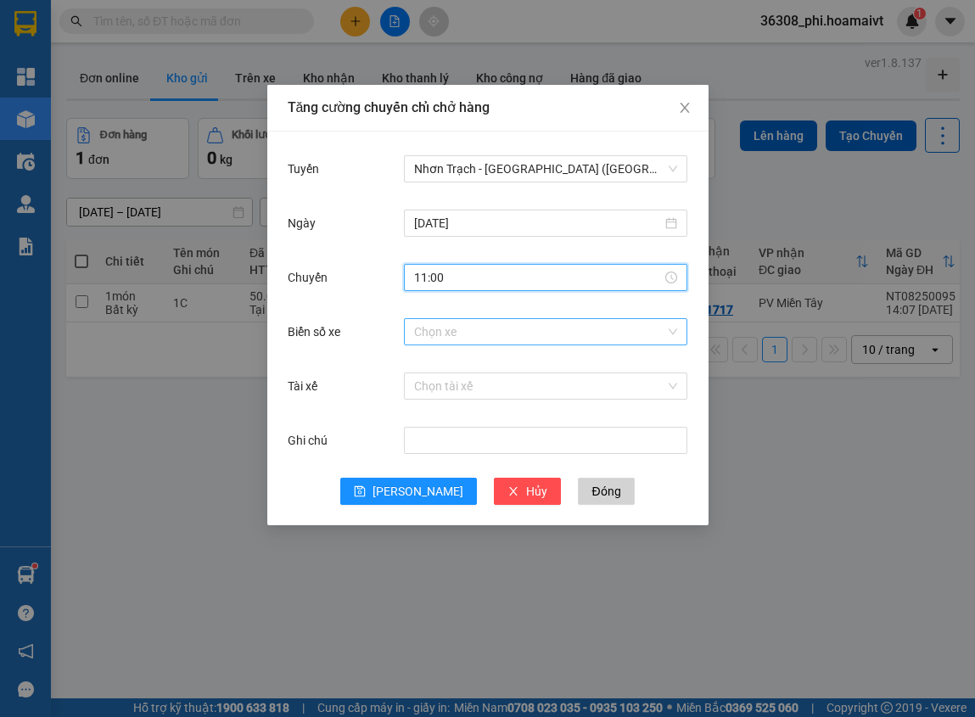
click at [508, 319] on input "Biển số xe" at bounding box center [539, 331] width 251 height 25
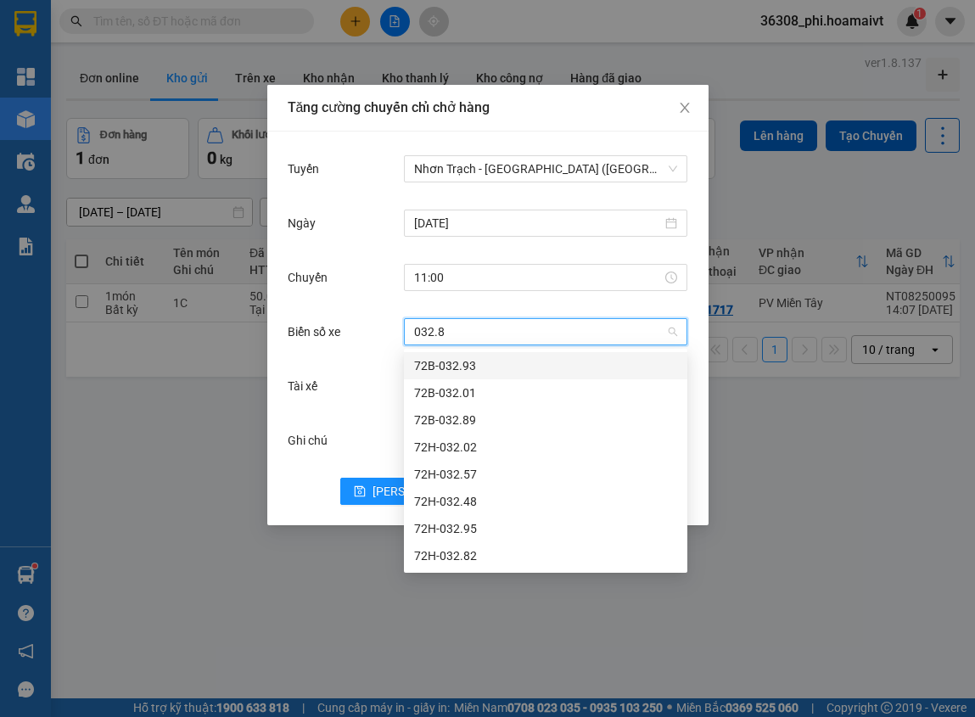
type input "032.82"
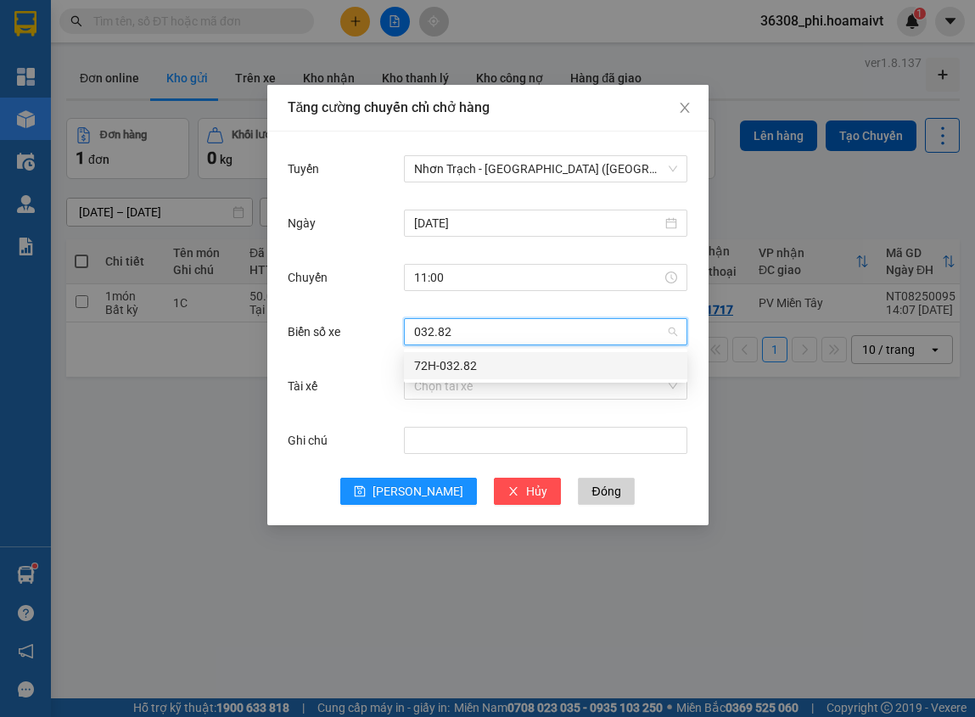
click at [469, 359] on div "72H-032.82" at bounding box center [545, 365] width 263 height 19
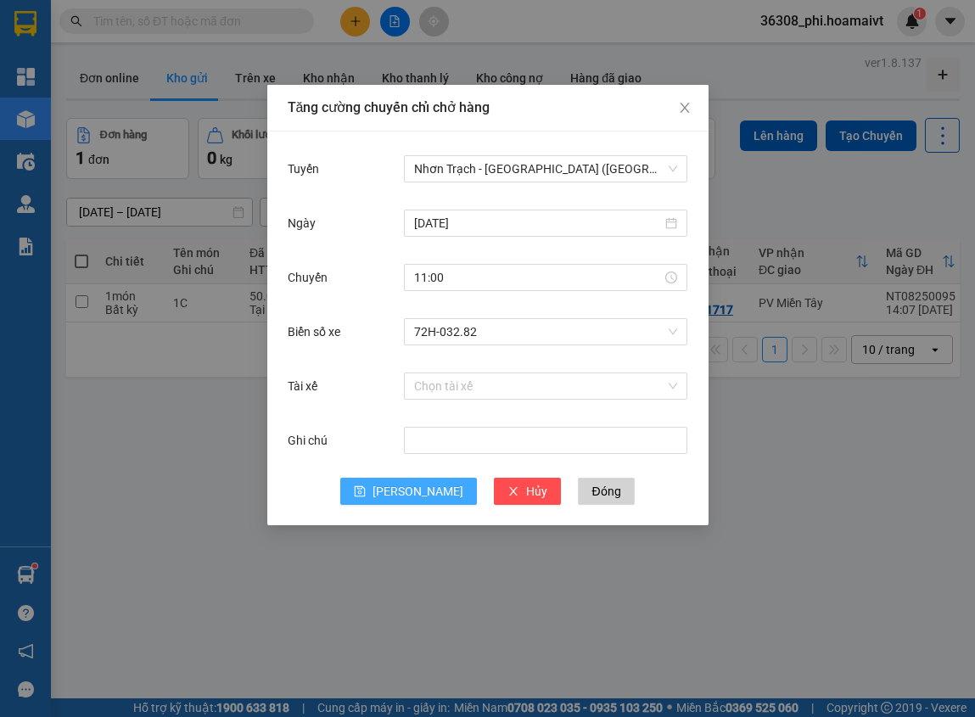
click at [411, 484] on span "[PERSON_NAME]" at bounding box center [417, 491] width 91 height 19
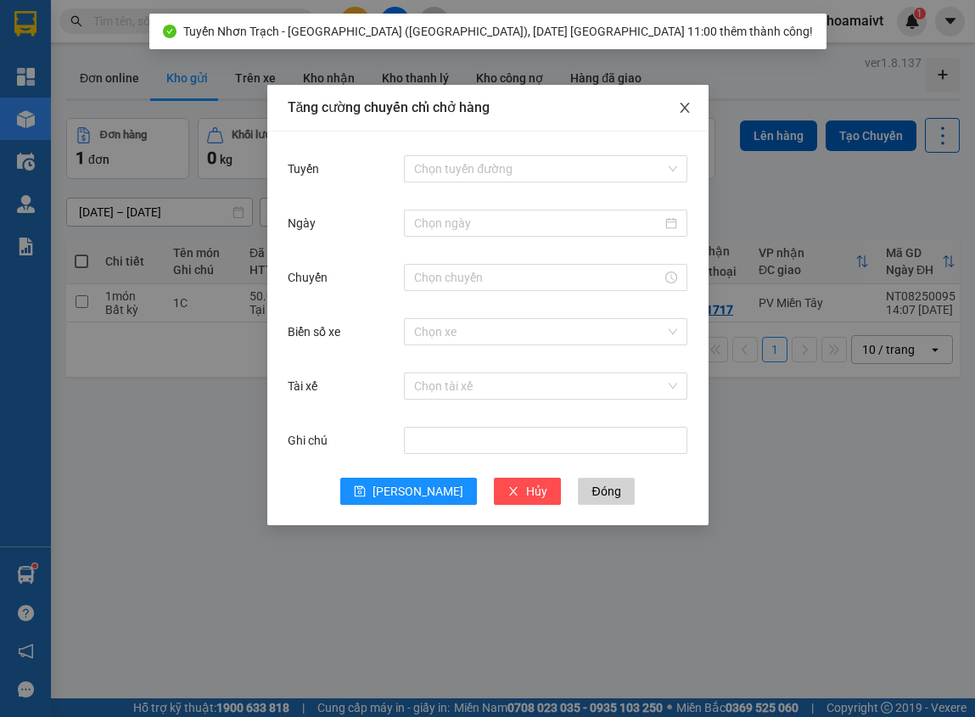
click at [682, 111] on icon "close" at bounding box center [684, 108] width 9 height 10
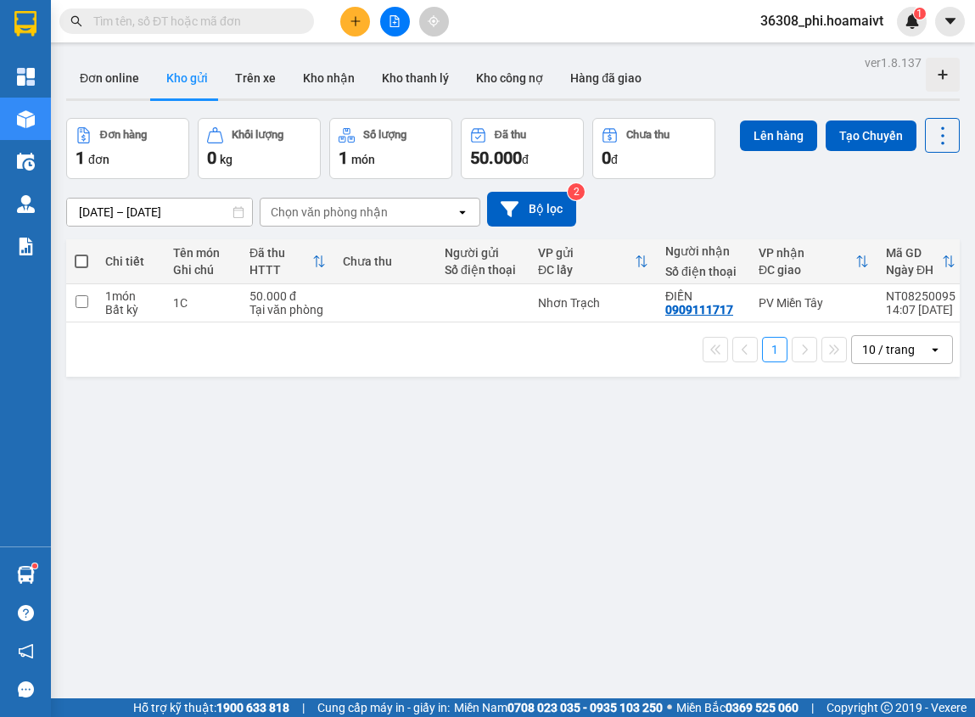
click at [360, 25] on icon "plus" at bounding box center [356, 21] width 12 height 12
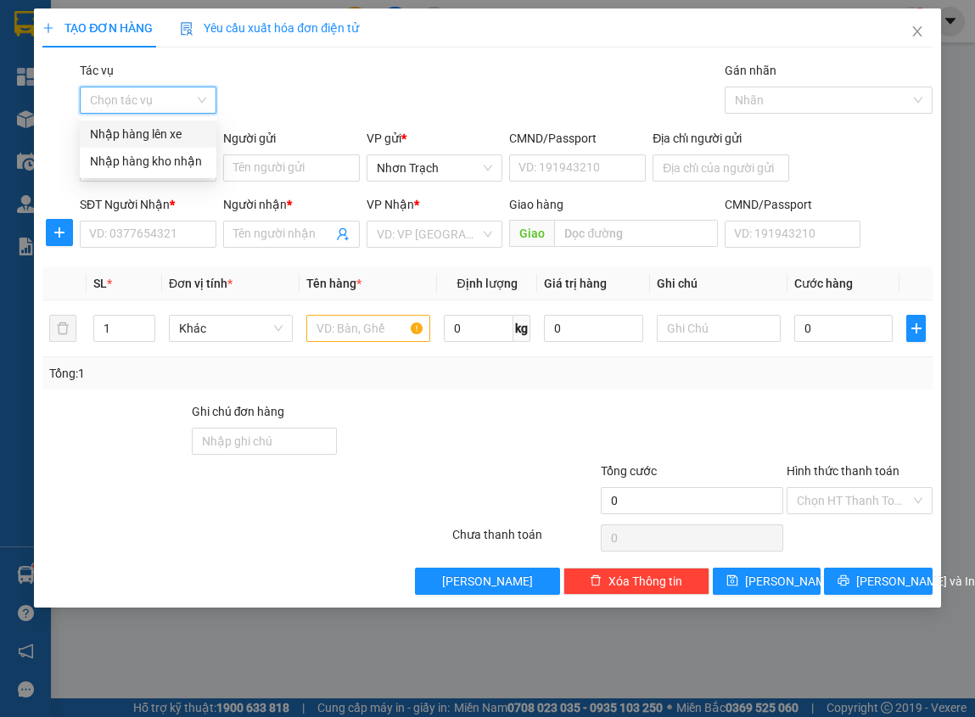
click at [172, 101] on input "Tác vụ" at bounding box center [142, 99] width 104 height 25
click at [163, 125] on div "Nhập hàng lên xe" at bounding box center [148, 134] width 116 height 19
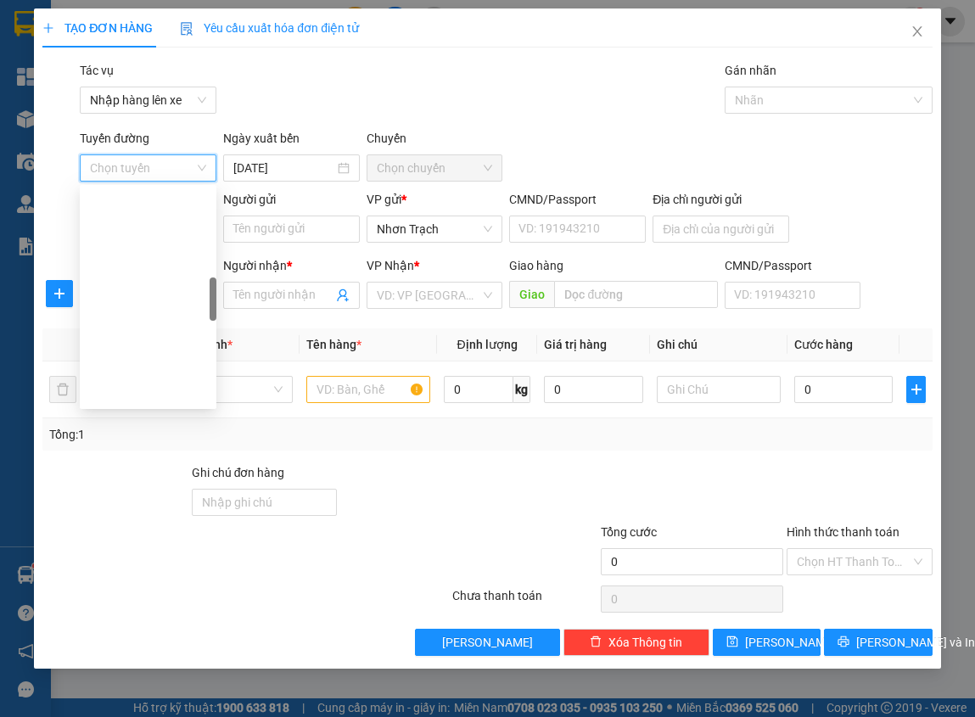
scroll to position [509, 0]
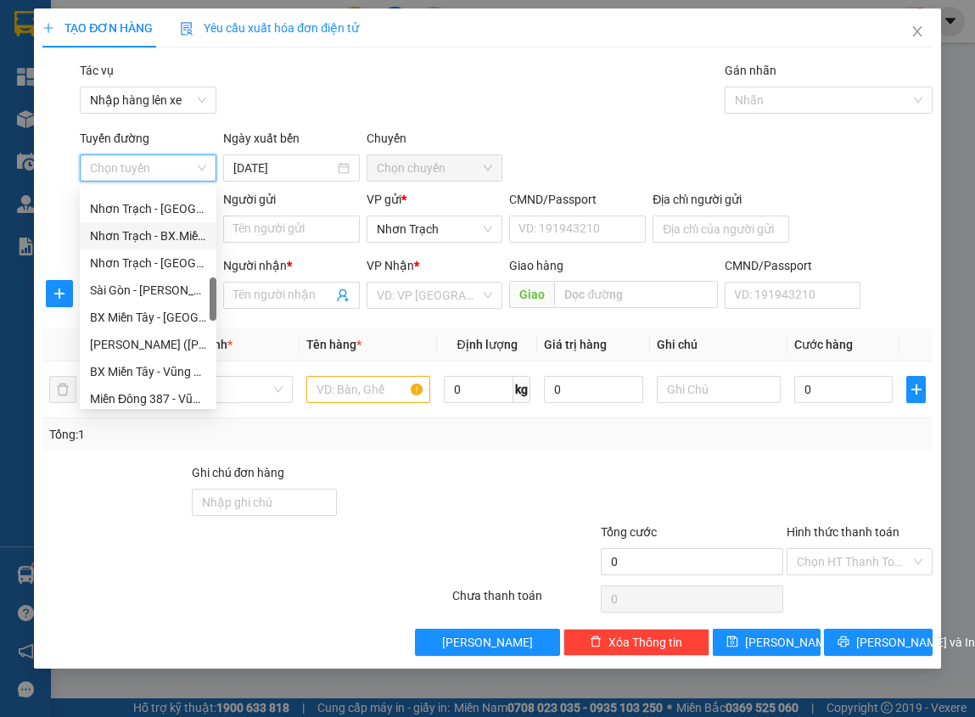
click at [180, 235] on div "Nhơn Trạch - BX.Miền Tây (hàng hóa)" at bounding box center [148, 236] width 116 height 19
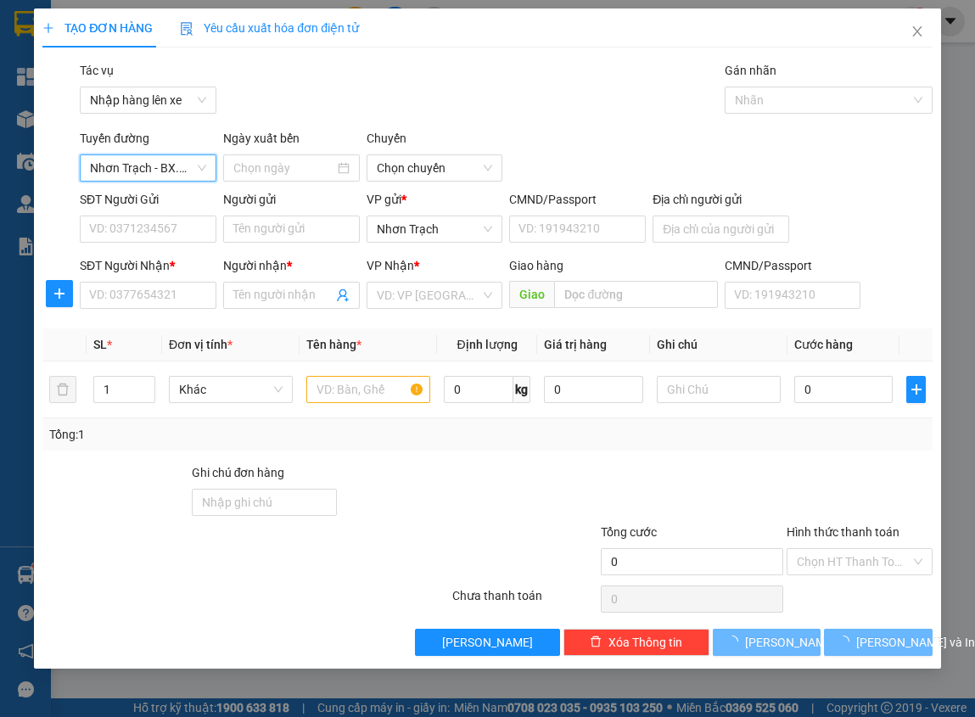
type input "[DATE]"
click at [433, 180] on span "11:00 (TC) - 72G-000.87" at bounding box center [435, 167] width 116 height 25
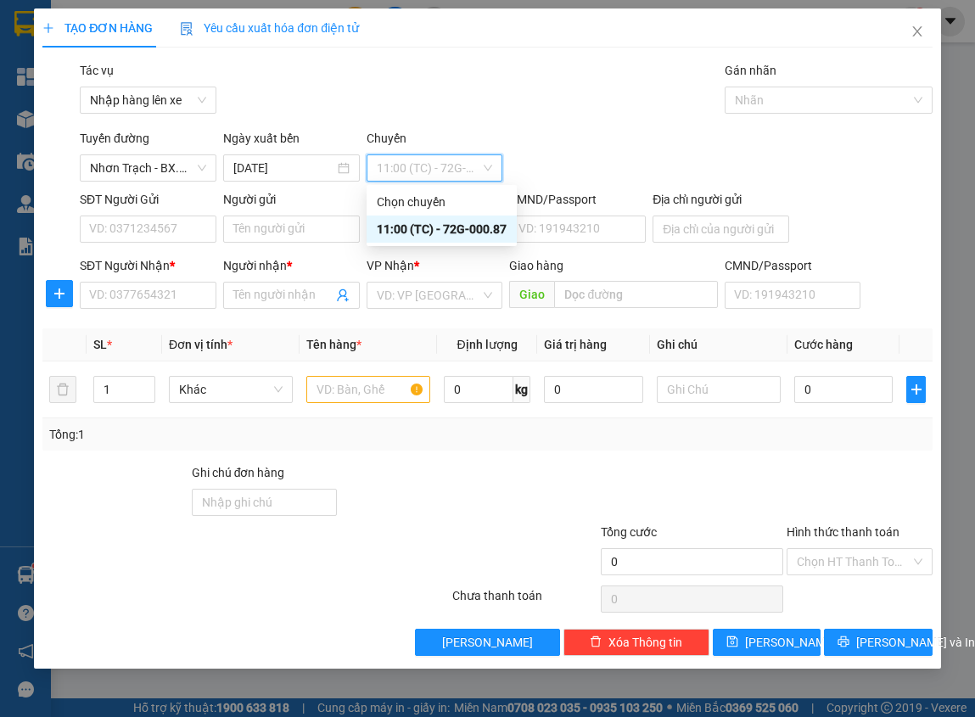
click at [436, 169] on span "11:00 (TC) - 72G-000.87" at bounding box center [435, 167] width 116 height 25
click at [138, 313] on div "SĐT Người Nhận * VD: 0377654321" at bounding box center [148, 285] width 137 height 59
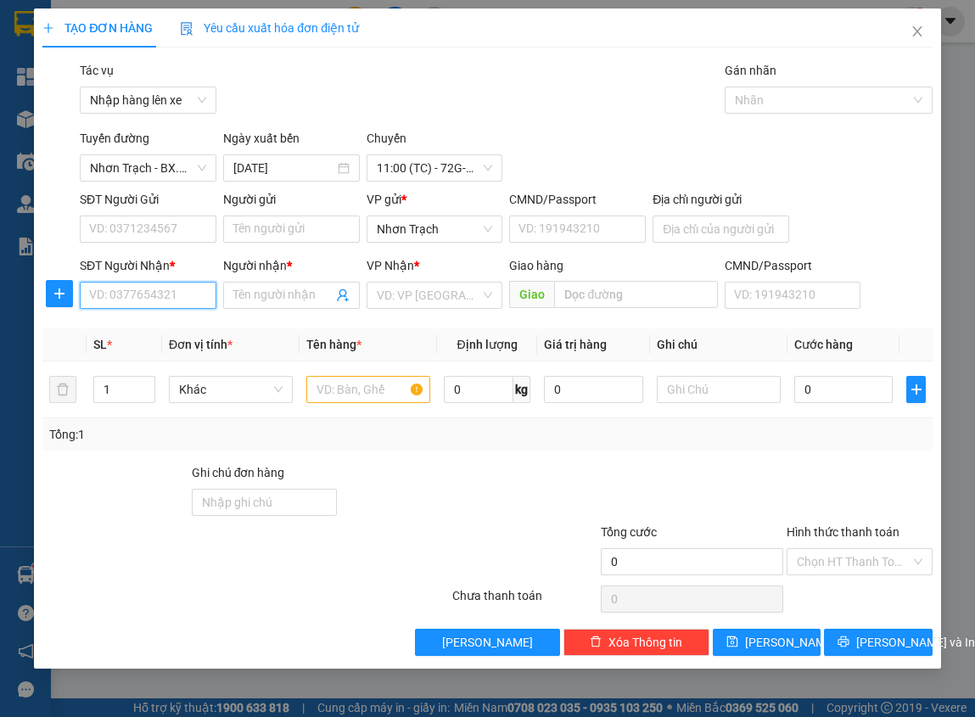
click at [137, 294] on input "SĐT Người Nhận *" at bounding box center [148, 295] width 137 height 27
type input "0918709567"
type input "KO TÊN"
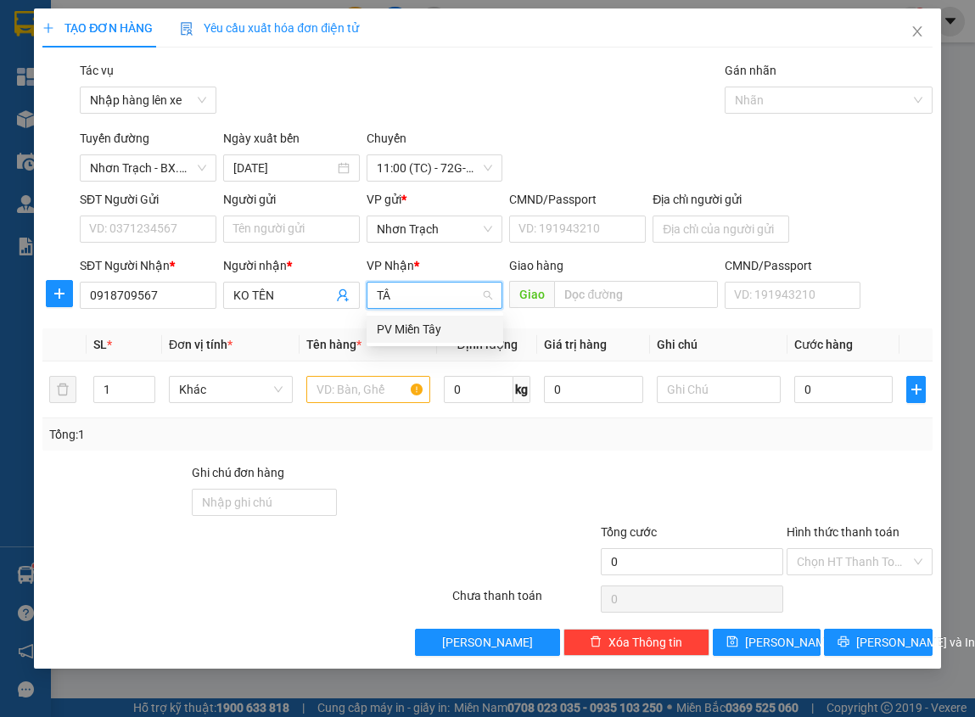
type input "TÂY"
click at [445, 336] on div "PV Miền Tây" at bounding box center [435, 329] width 116 height 19
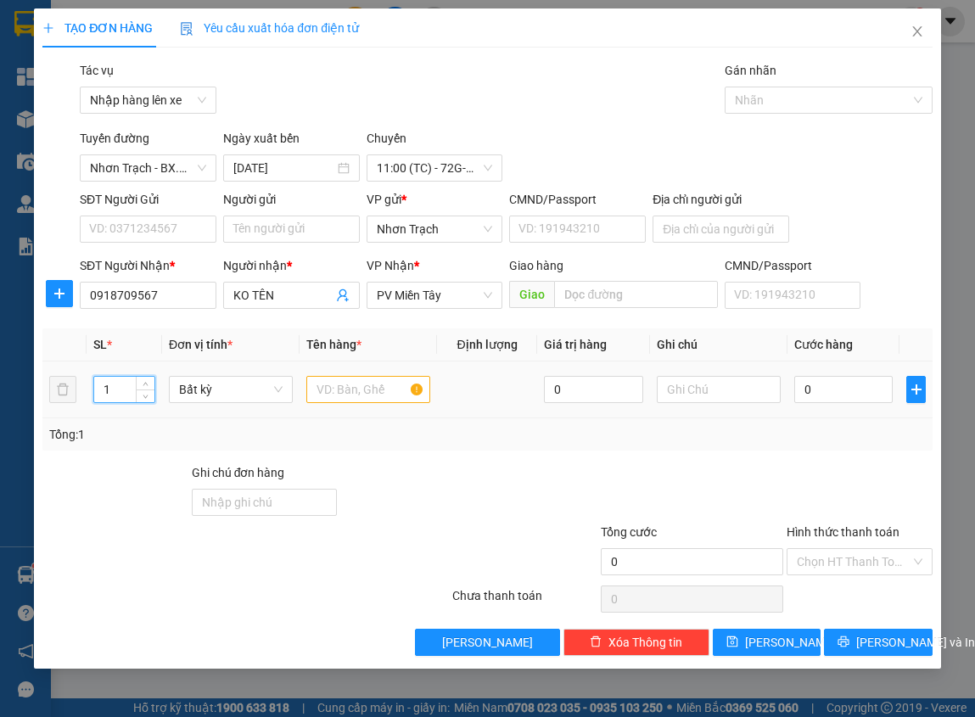
drag, startPoint x: 114, startPoint y: 394, endPoint x: 85, endPoint y: 395, distance: 28.9
click at [77, 394] on tr "1 Bất kỳ 0 0" at bounding box center [487, 389] width 890 height 57
type input "2"
click at [332, 393] on input "text" at bounding box center [368, 389] width 124 height 27
type input "2 THÙNG"
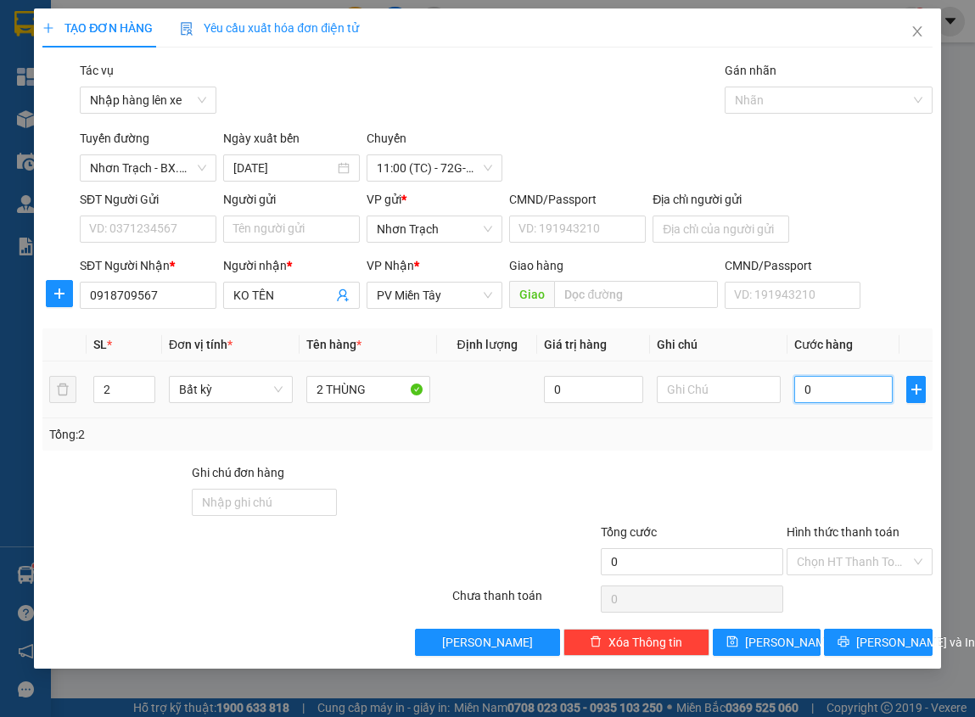
click at [834, 385] on input "0" at bounding box center [843, 389] width 99 height 27
type input "8"
type input "80"
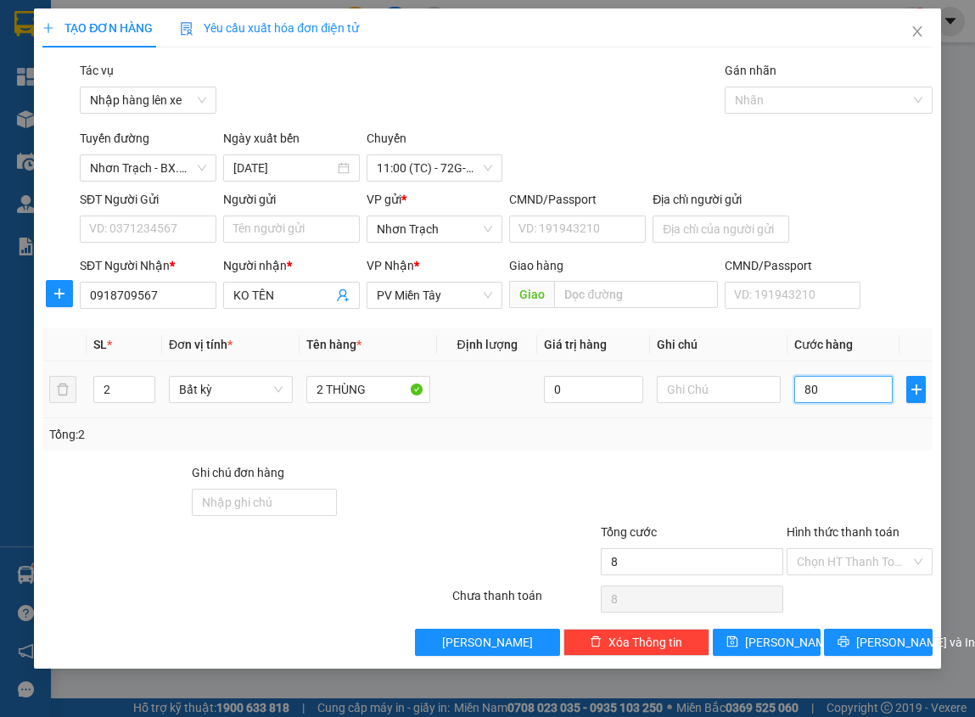
type input "80"
type input "800"
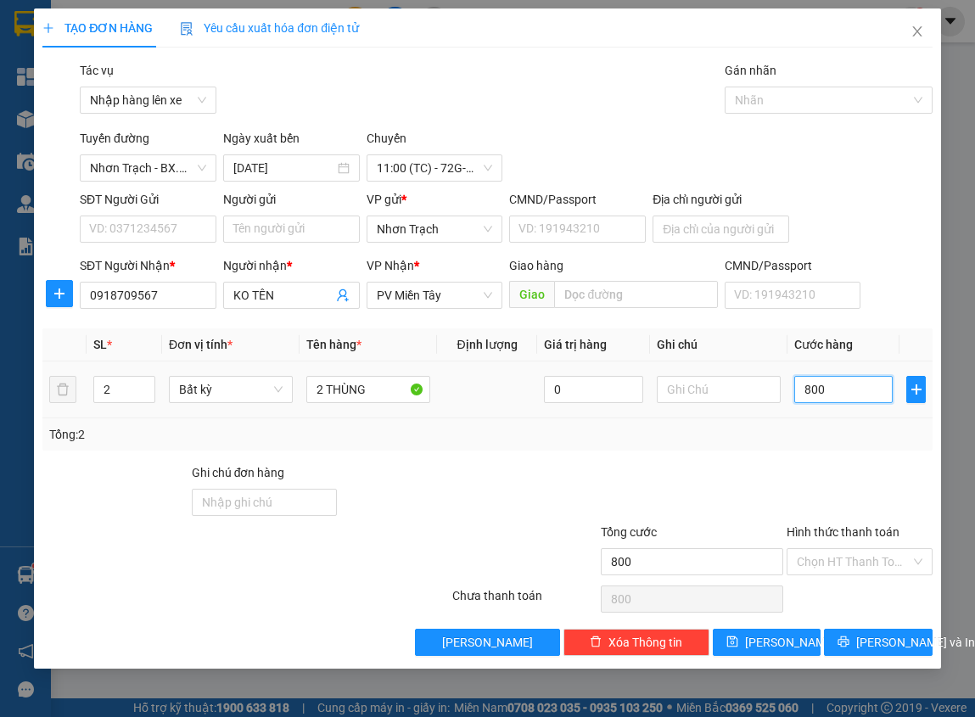
type input "8.000"
type input "80.000"
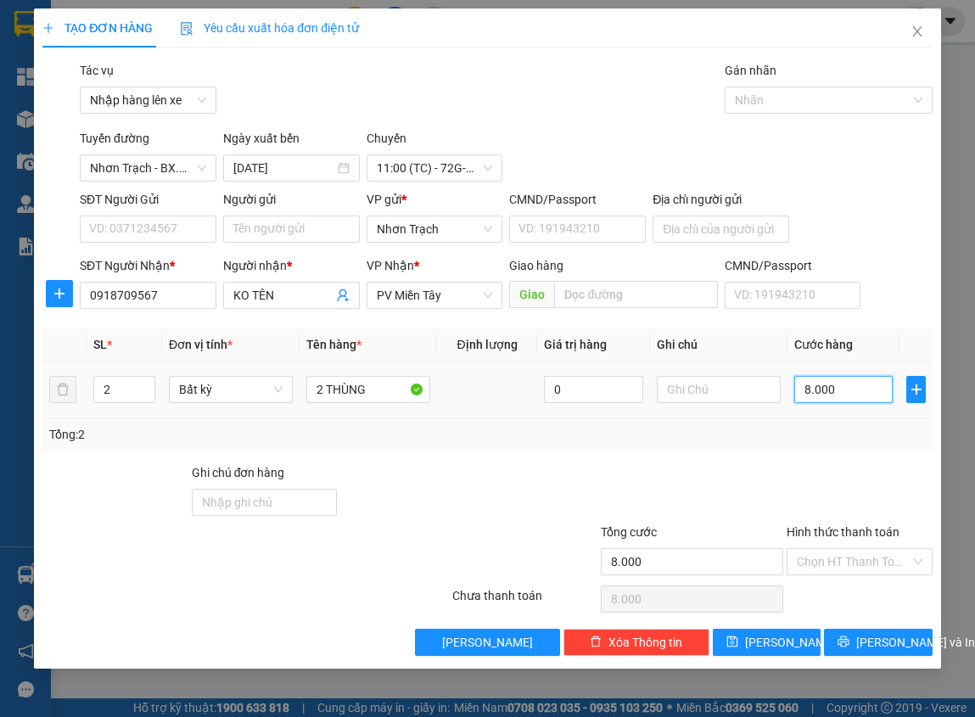
type input "80.000"
click at [774, 635] on span "[PERSON_NAME]" at bounding box center [790, 642] width 91 height 19
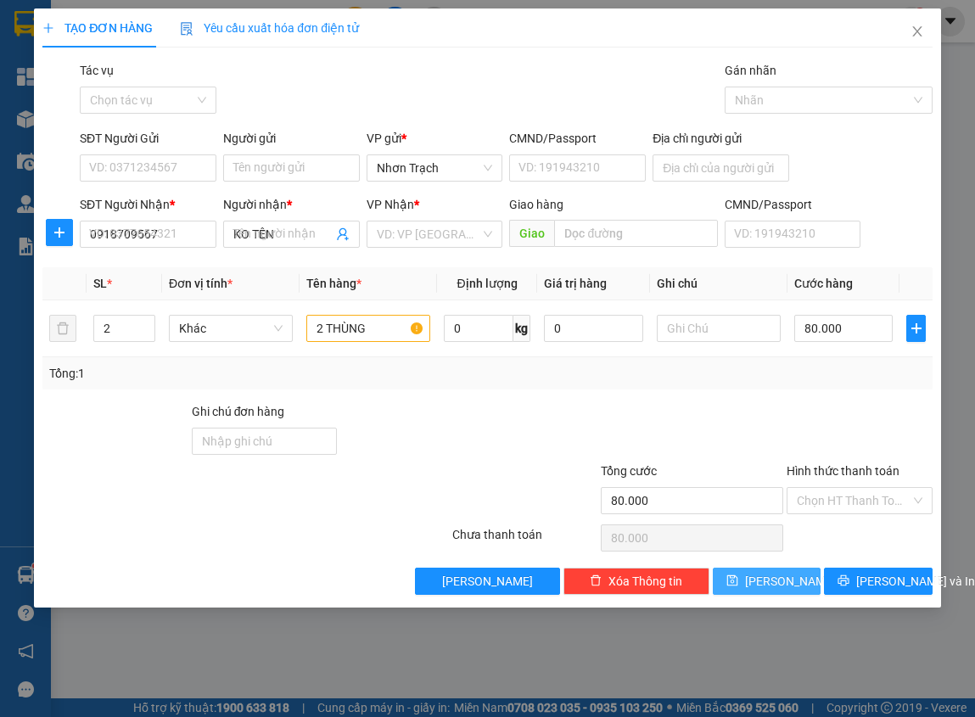
type input "1"
type input "0"
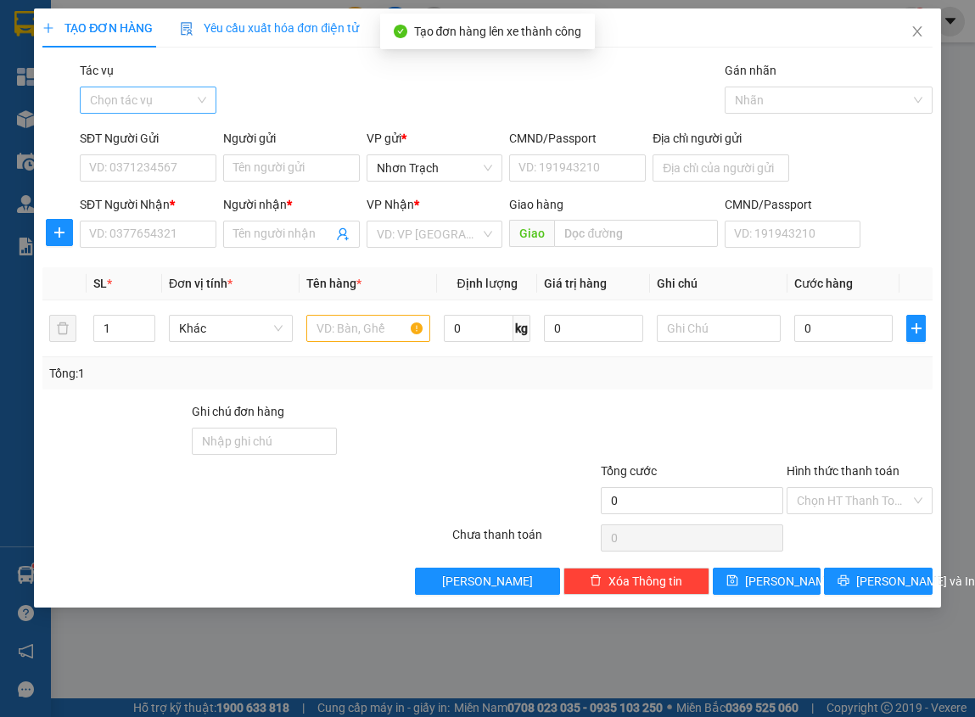
click at [176, 107] on input "Tác vụ" at bounding box center [142, 99] width 104 height 25
click at [149, 128] on div "Nhập hàng lên xe" at bounding box center [148, 134] width 116 height 19
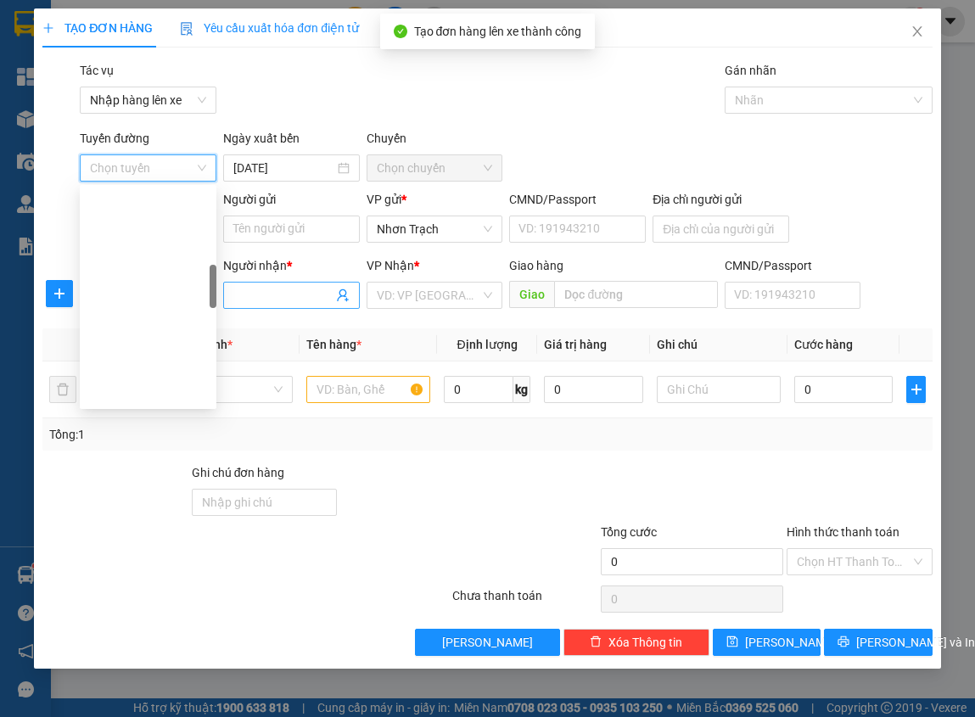
scroll to position [424, 0]
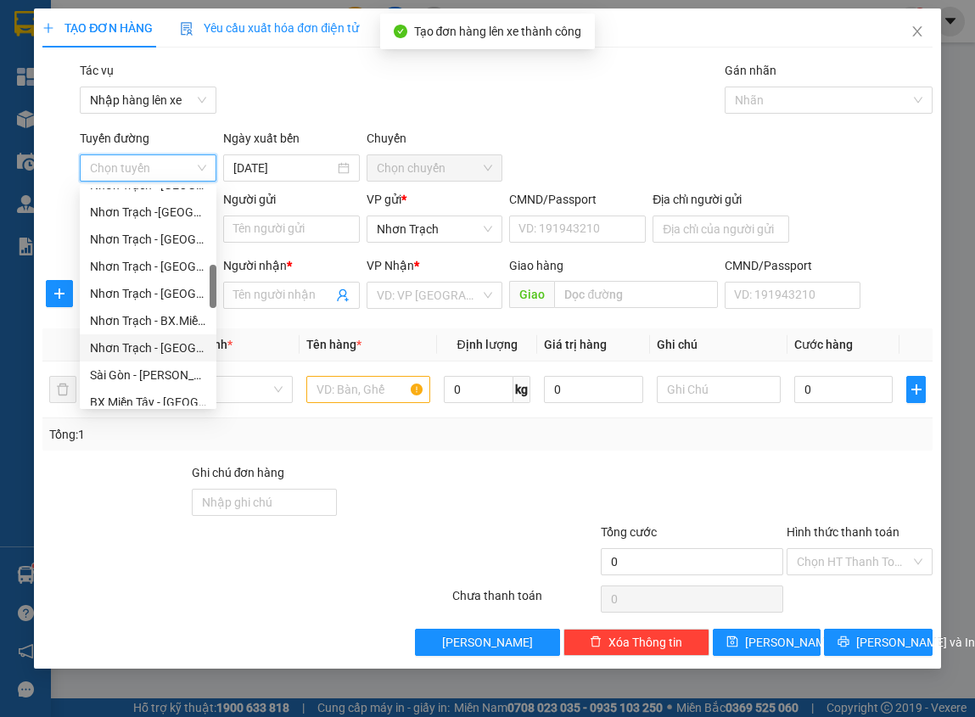
click at [160, 344] on div "Nhơn Trạch - [GEOGRAPHIC_DATA] ([GEOGRAPHIC_DATA])" at bounding box center [148, 348] width 116 height 19
type input "[DATE]"
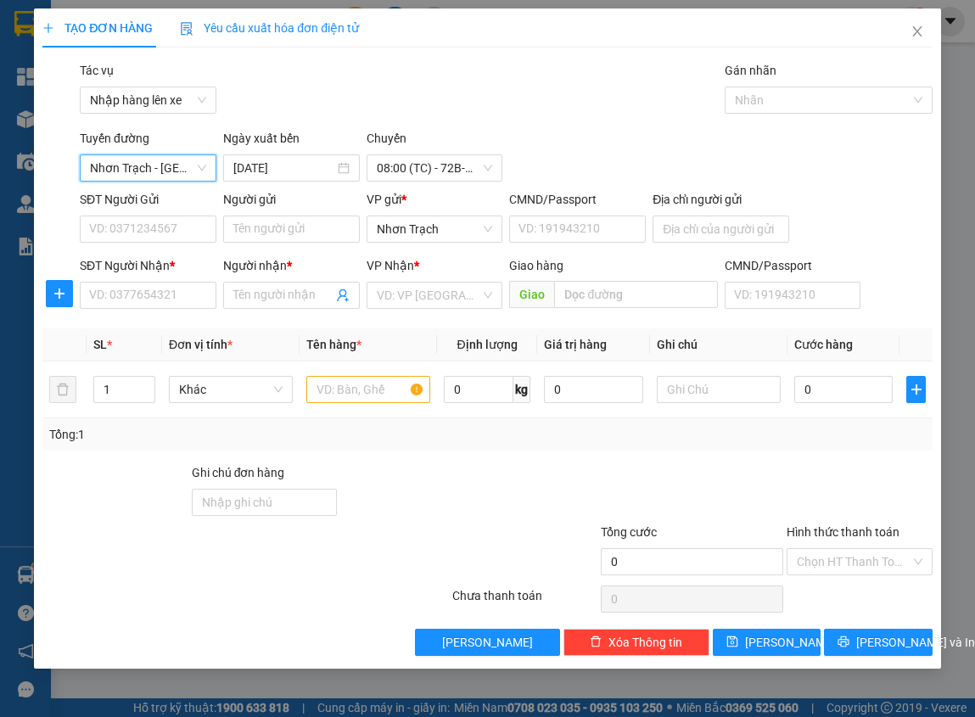
click at [420, 151] on div "Chuyến" at bounding box center [435, 141] width 137 height 25
click at [423, 171] on span "08:00 (TC) - 72B-035.25" at bounding box center [435, 167] width 116 height 25
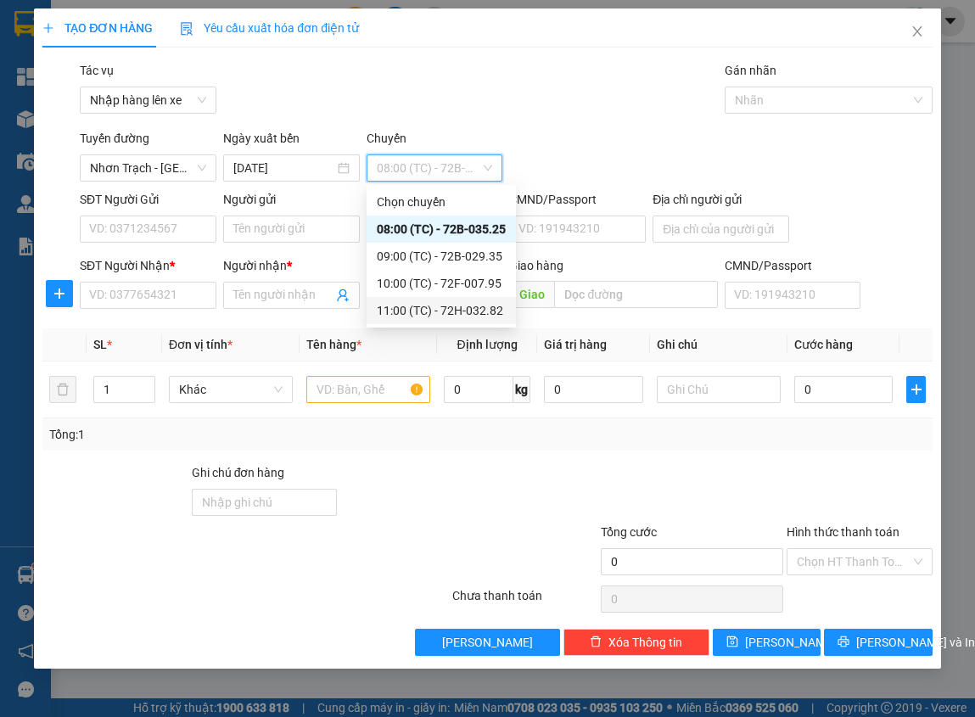
click at [406, 312] on div "11:00 (TC) - 72H-032.82" at bounding box center [441, 310] width 129 height 19
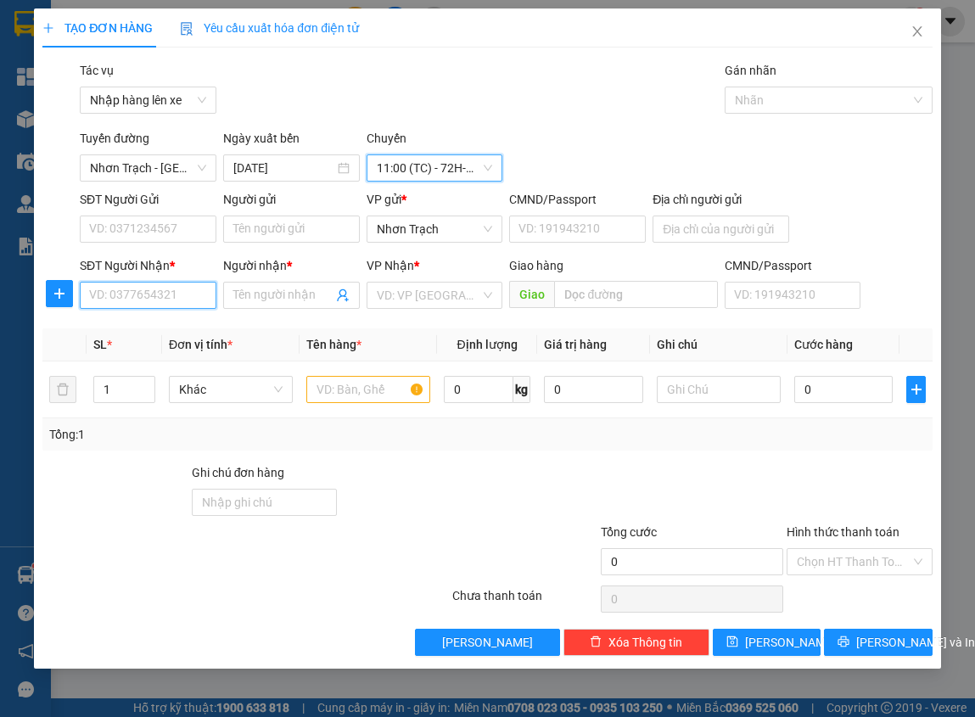
click at [167, 300] on input "SĐT Người Nhận *" at bounding box center [148, 295] width 137 height 27
type input "0902821608"
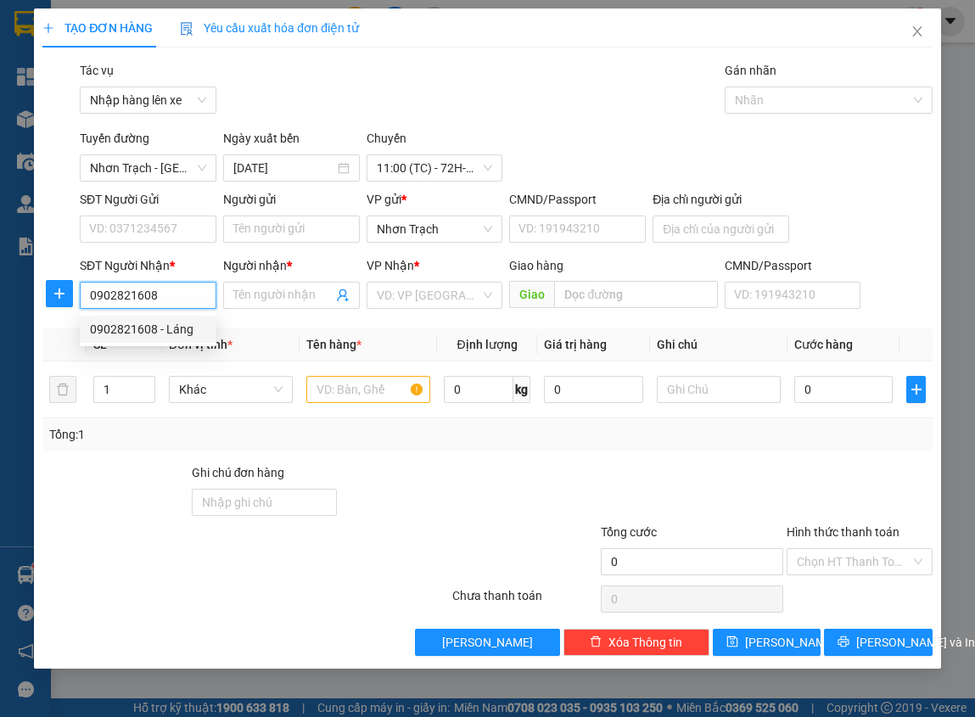
click at [158, 320] on div "0902821608 - Láng" at bounding box center [148, 329] width 116 height 19
type input "Láng"
type input "0902821608"
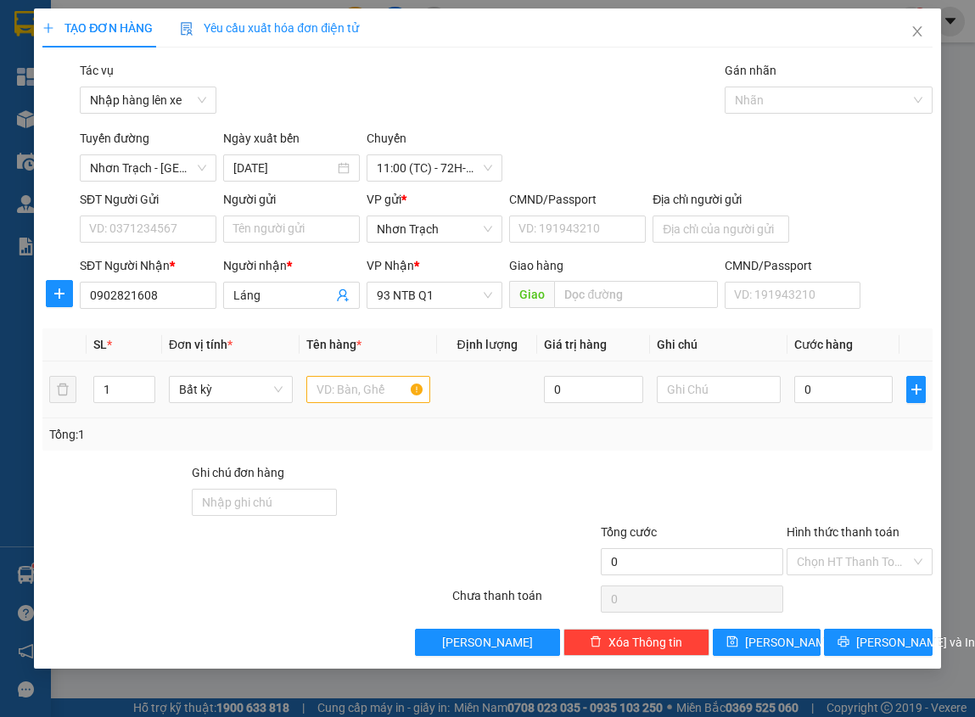
click at [335, 369] on td at bounding box center [368, 389] width 137 height 57
click at [335, 382] on input "text" at bounding box center [368, 389] width 124 height 27
type input "1 PHONG BÌ"
click at [799, 386] on input "0" at bounding box center [843, 389] width 99 height 27
type input "3"
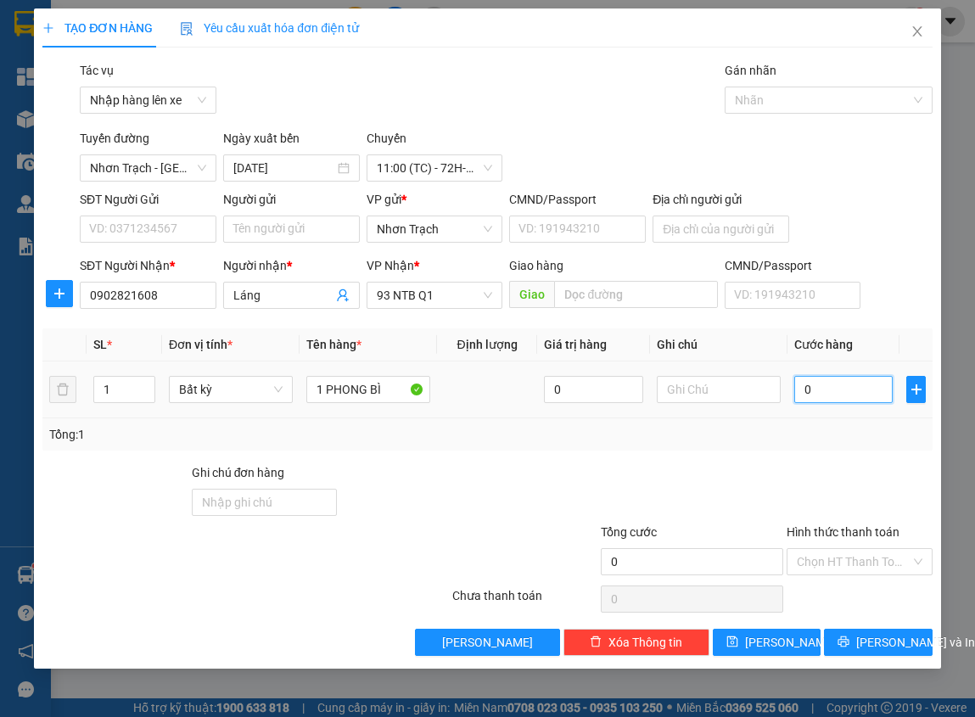
type input "3"
type input "30"
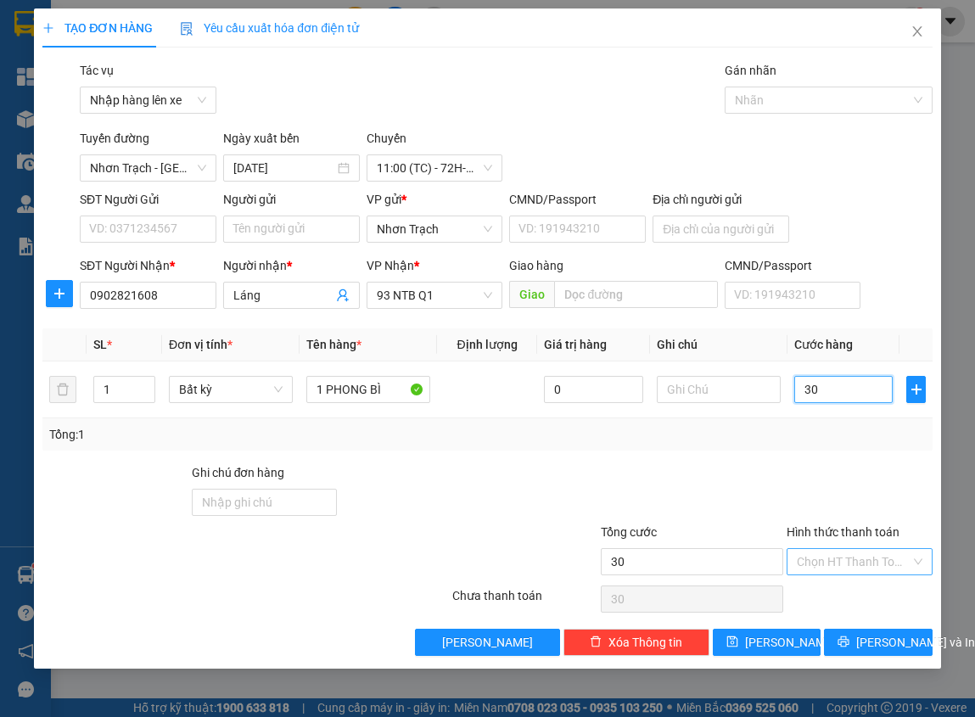
type input "300"
type input "3.000"
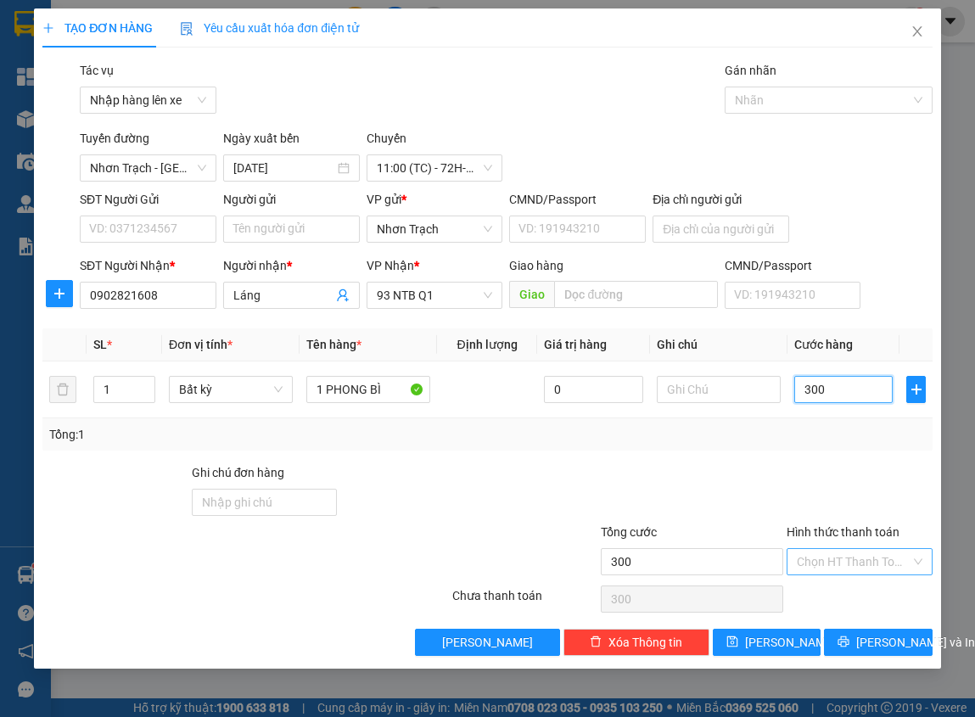
type input "3.000"
type input "30.000"
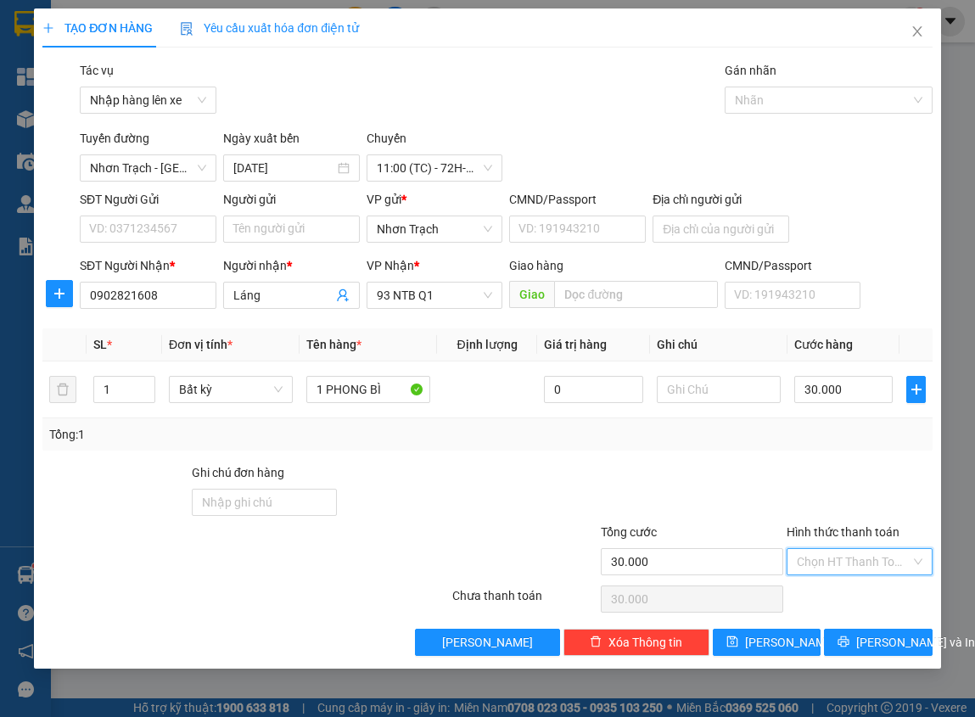
click at [835, 564] on input "Hình thức thanh toán" at bounding box center [853, 561] width 113 height 25
click at [832, 598] on div "Tại văn phòng" at bounding box center [859, 595] width 125 height 19
type input "0"
click at [772, 639] on span "[PERSON_NAME]" at bounding box center [790, 642] width 91 height 19
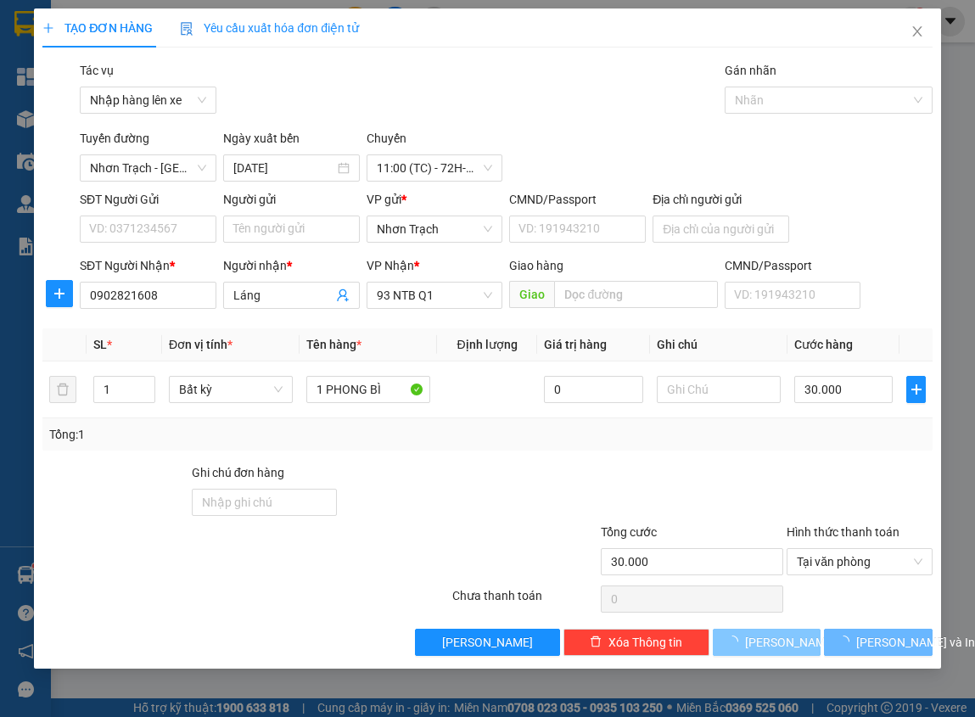
type input "0"
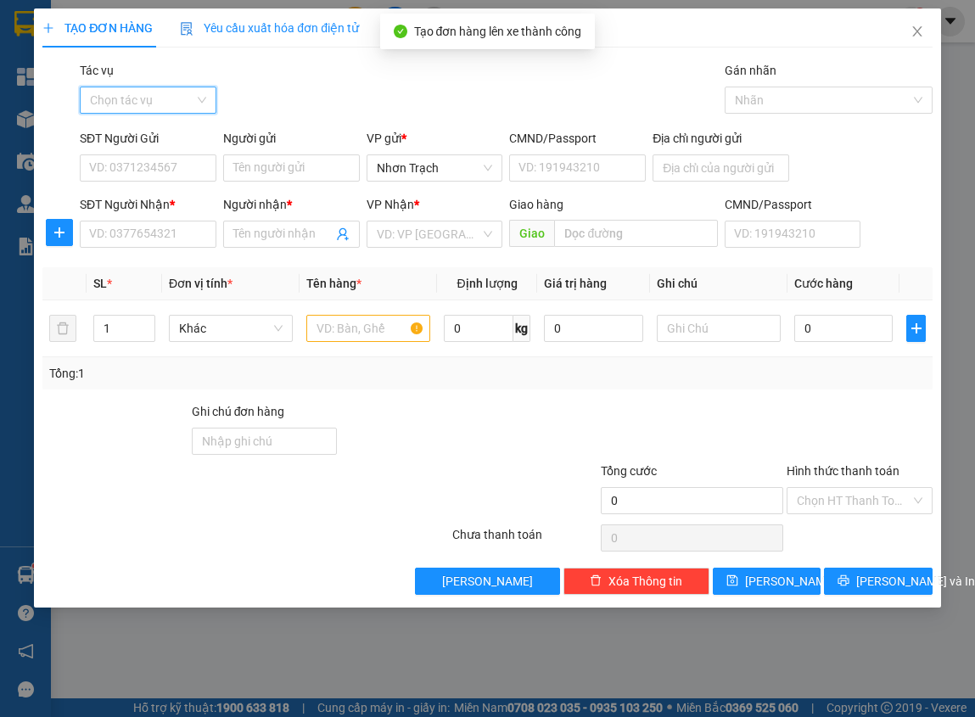
click at [160, 105] on input "Tác vụ" at bounding box center [142, 99] width 104 height 25
click at [146, 123] on div "Nhập hàng lên xe" at bounding box center [148, 133] width 137 height 27
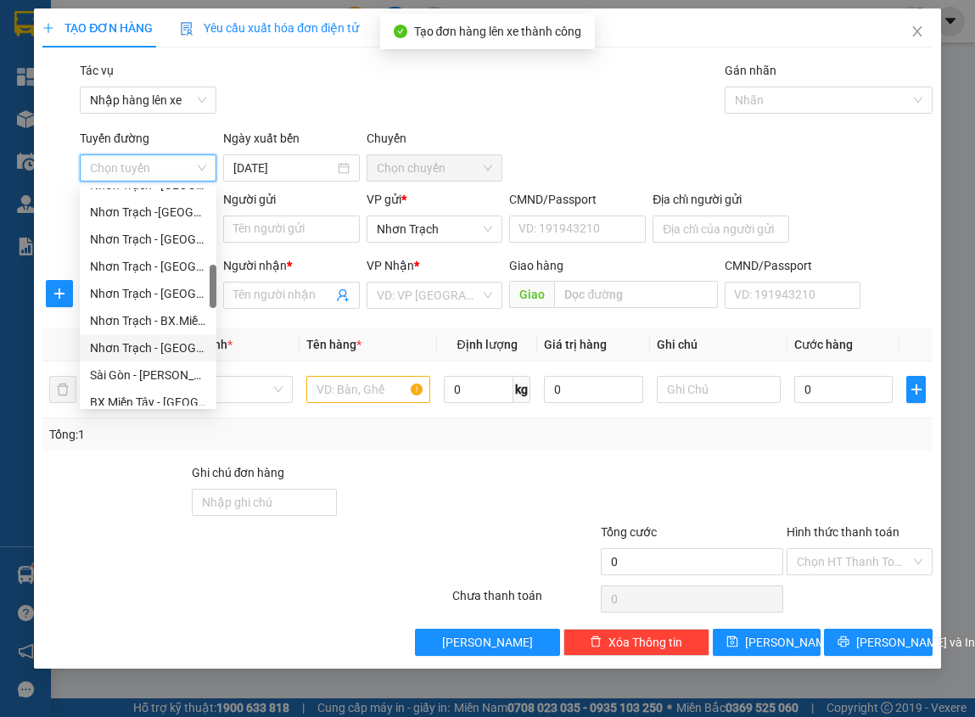
click at [166, 339] on div "Nhơn Trạch - [GEOGRAPHIC_DATA] ([GEOGRAPHIC_DATA])" at bounding box center [148, 348] width 116 height 19
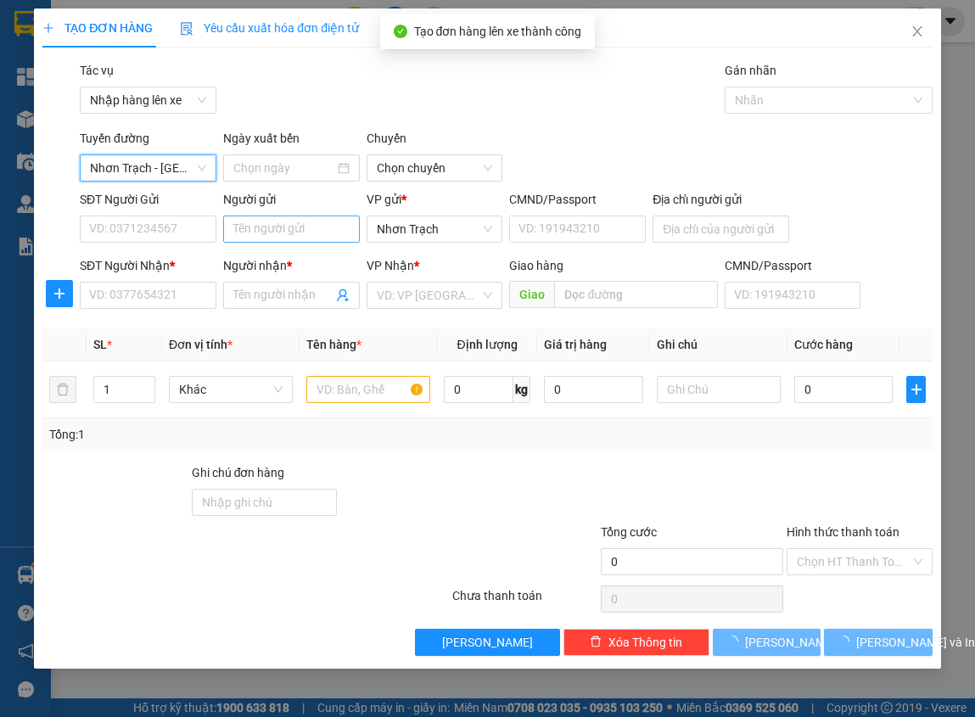
type input "[DATE]"
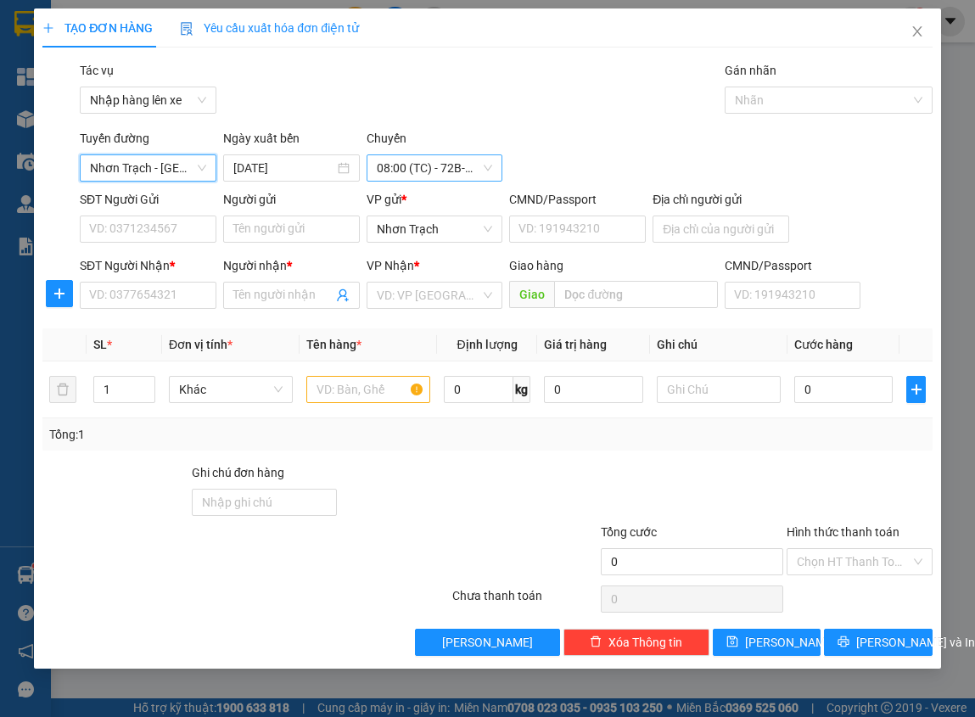
click at [406, 163] on span "08:00 (TC) - 72B-035.25" at bounding box center [435, 167] width 116 height 25
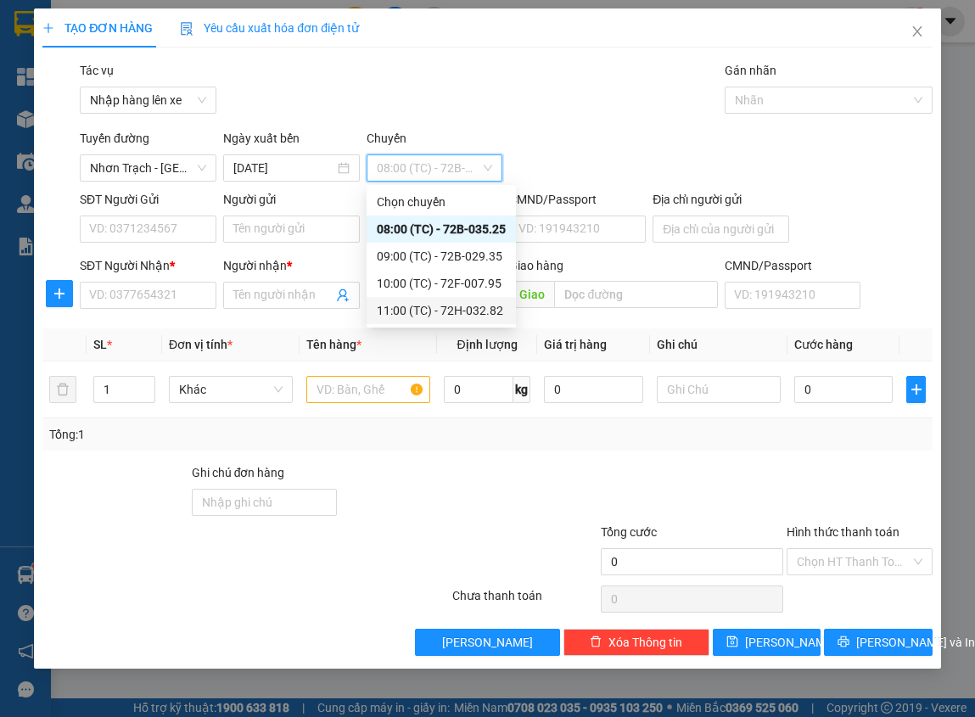
click at [419, 304] on div "11:00 (TC) - 72H-032.82" at bounding box center [441, 310] width 129 height 19
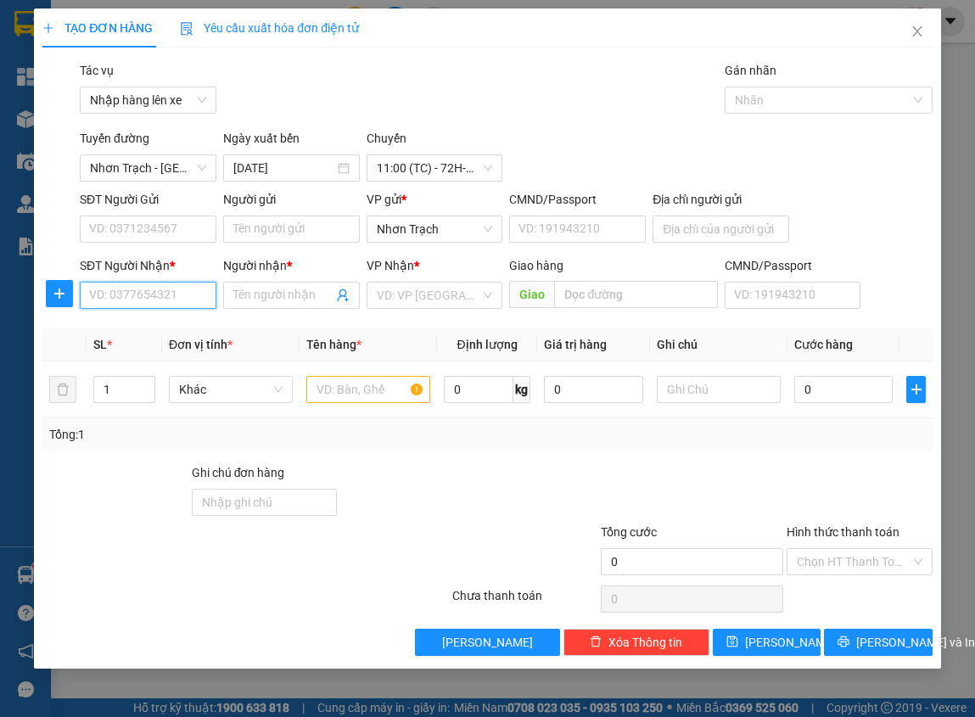
click at [159, 292] on input "SĐT Người Nhận *" at bounding box center [148, 295] width 137 height 27
type input "0975329199"
click at [160, 332] on div "0975329199 - KO TÊN" at bounding box center [148, 329] width 117 height 19
type input "KO TÊN"
type input "0975329199"
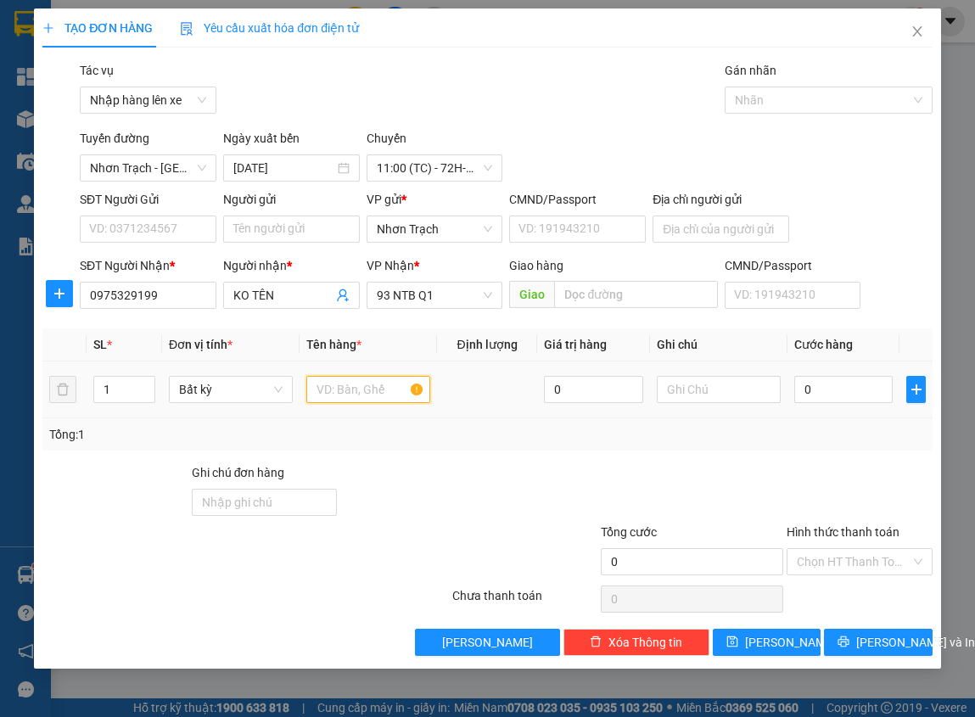
click at [369, 395] on input "text" at bounding box center [368, 389] width 124 height 27
type input "1 PHONG BÌ"
click at [851, 390] on input "0" at bounding box center [843, 389] width 99 height 27
type input "3"
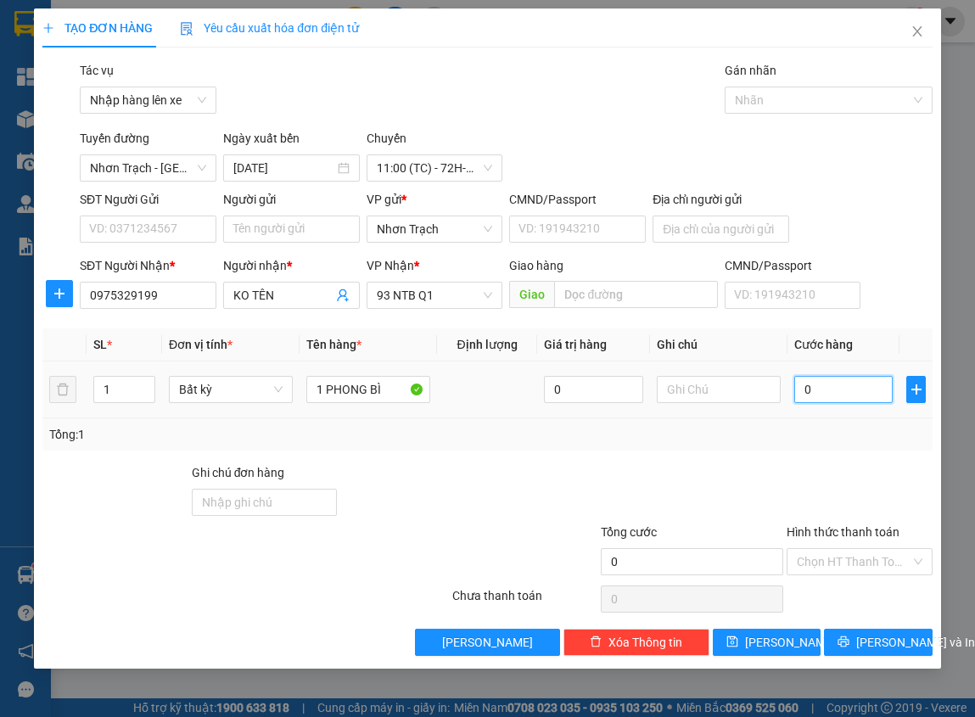
type input "3"
type input "30"
type input "300"
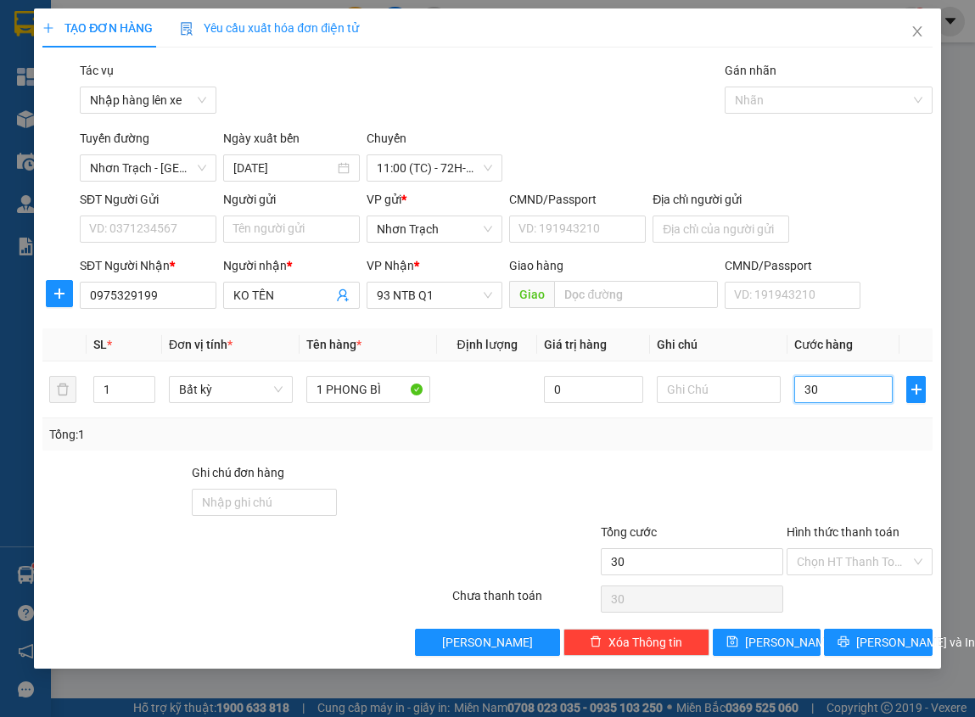
type input "300"
type input "3.000"
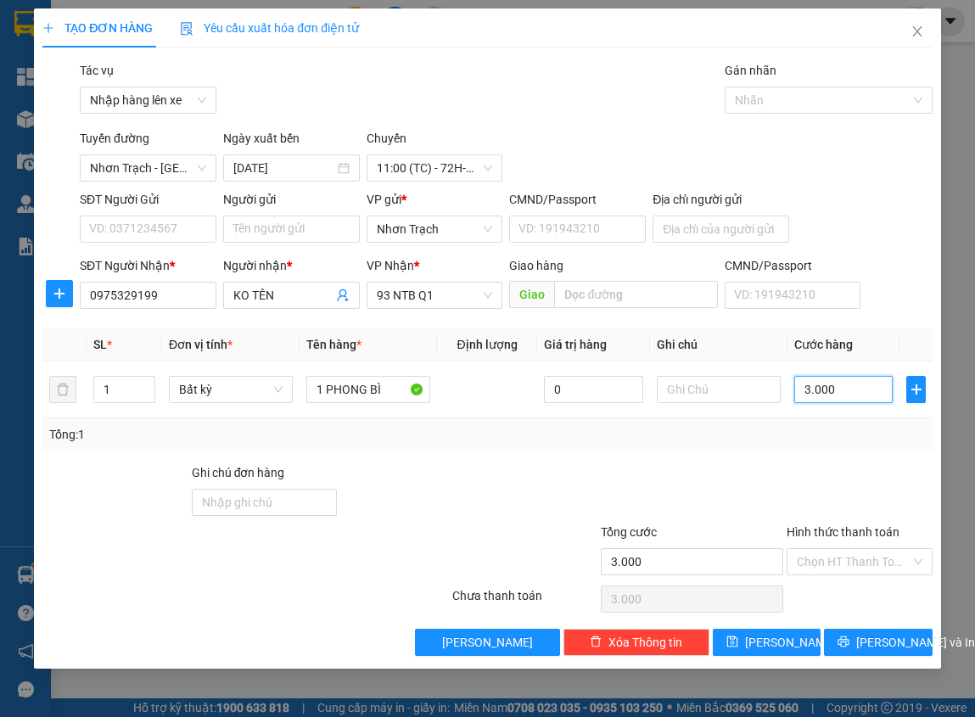
type input "30.000"
click at [863, 576] on div "Hình thức thanh toán Chọn HT Thanh Toán" at bounding box center [859, 552] width 145 height 59
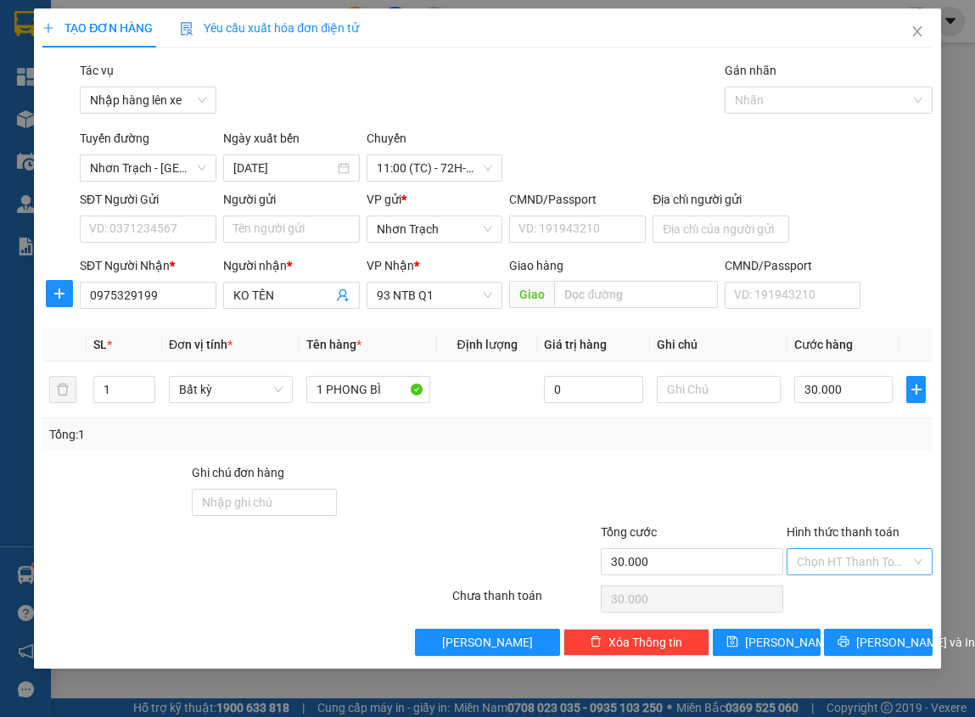
click at [859, 573] on input "Hình thức thanh toán" at bounding box center [853, 561] width 113 height 25
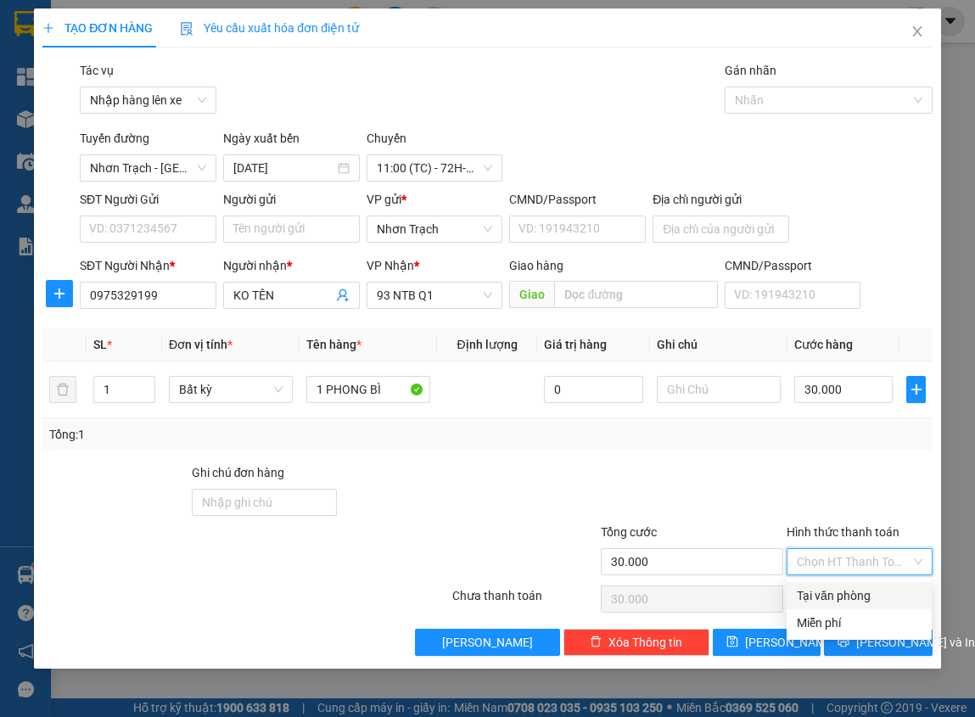
click at [843, 592] on div "Tại văn phòng" at bounding box center [859, 595] width 125 height 19
type input "0"
click at [738, 641] on icon "save" at bounding box center [732, 641] width 12 height 12
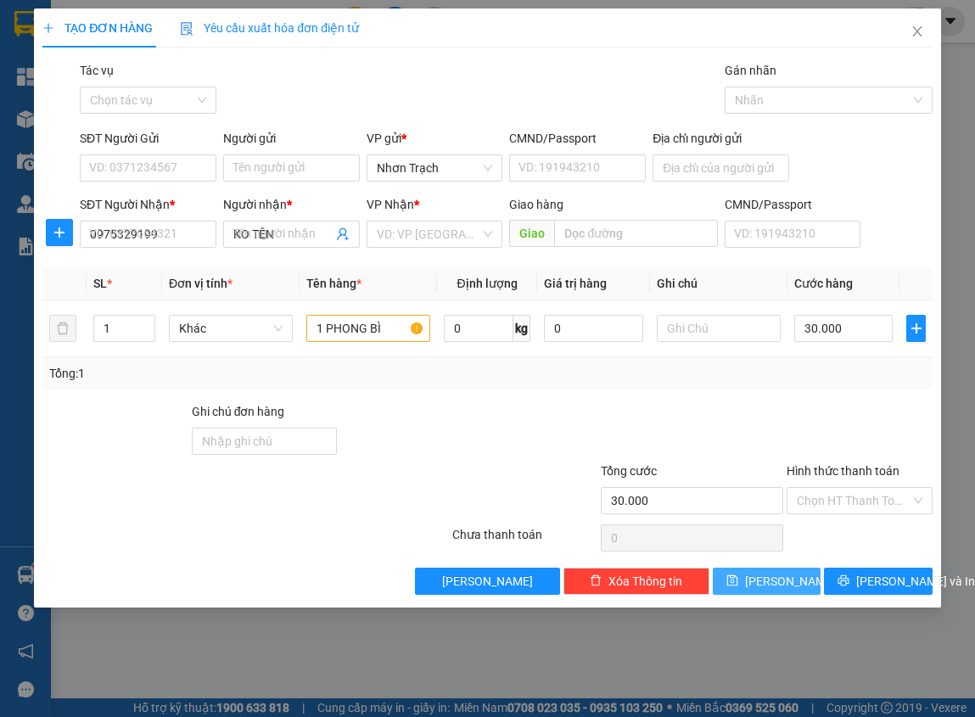
type input "0"
click at [918, 24] on span "Close" at bounding box center [917, 32] width 48 height 48
